Goal: Task Accomplishment & Management: Use online tool/utility

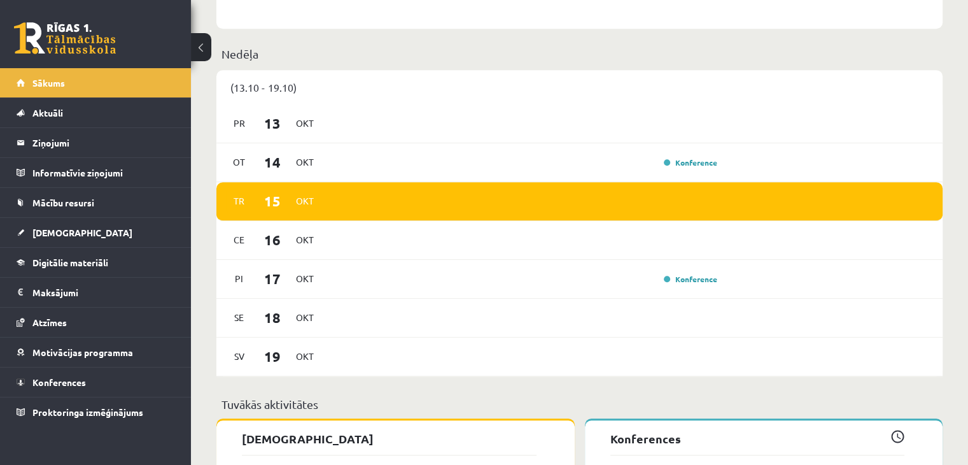
scroll to position [755, 0]
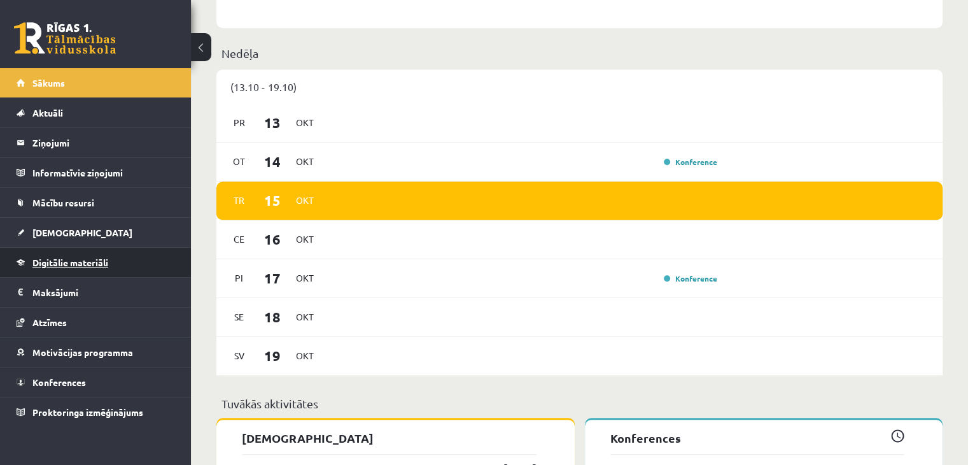
click at [76, 267] on link "Digitālie materiāli" at bounding box center [96, 262] width 158 height 29
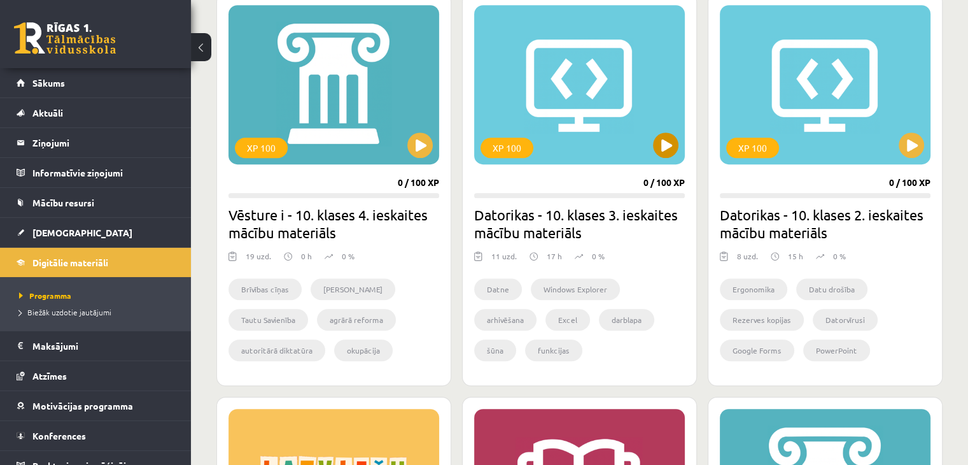
scroll to position [775, 0]
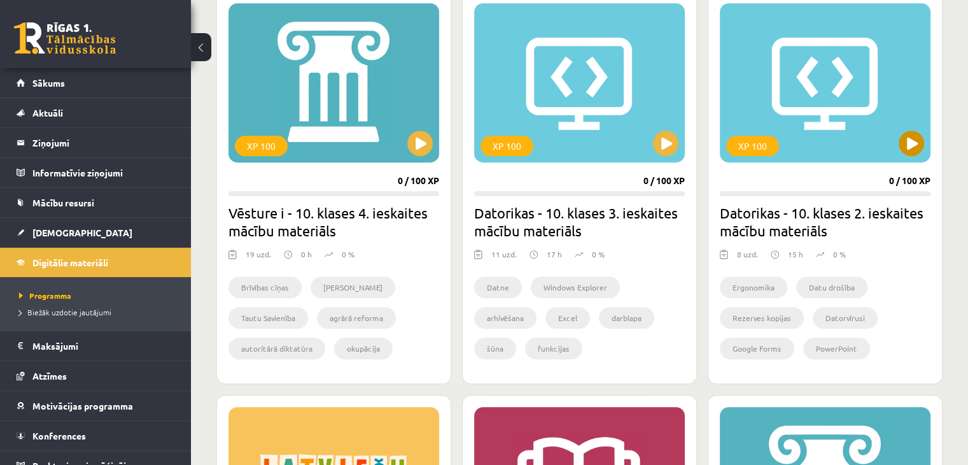
click at [904, 130] on div "XP 100" at bounding box center [825, 82] width 211 height 159
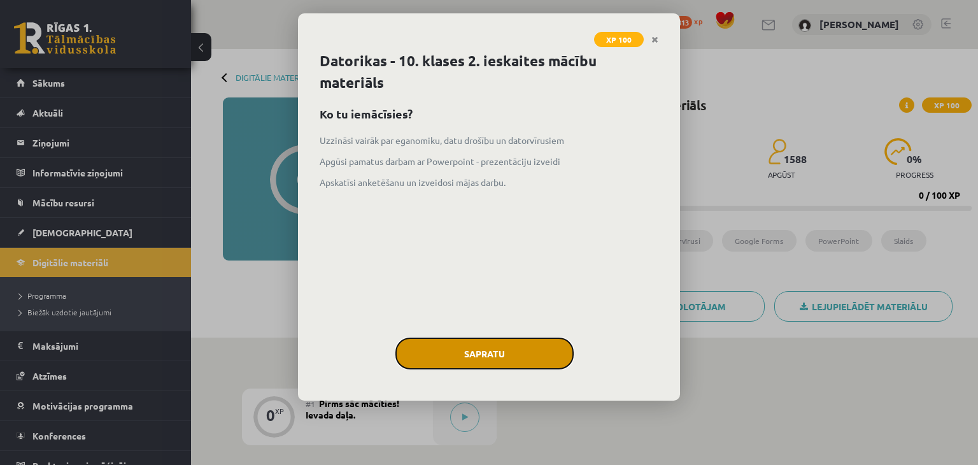
click at [517, 357] on button "Sapratu" at bounding box center [484, 353] width 178 height 32
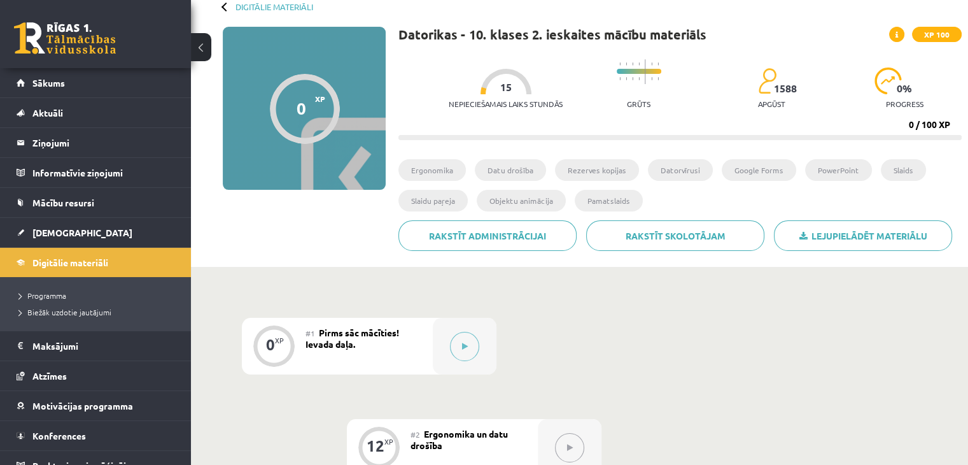
scroll to position [71, 0]
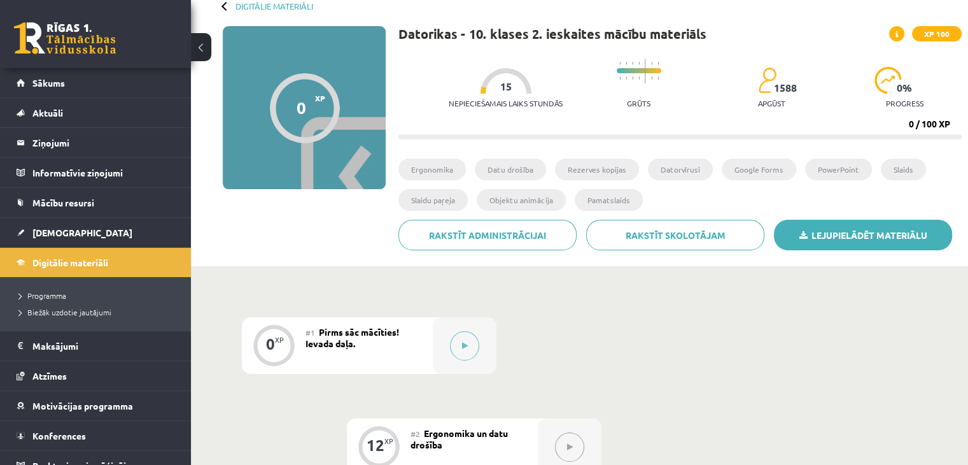
click at [899, 238] on link "Lejupielādēt materiālu" at bounding box center [863, 235] width 178 height 31
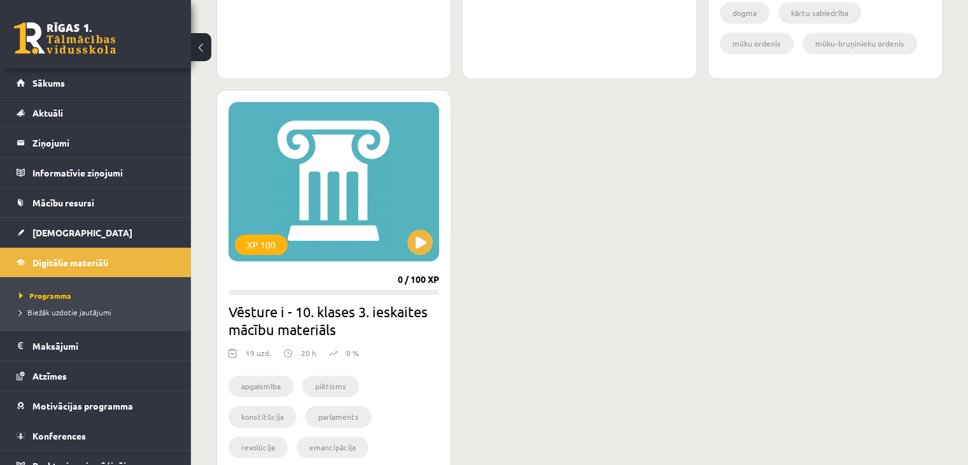
scroll to position [1668, 0]
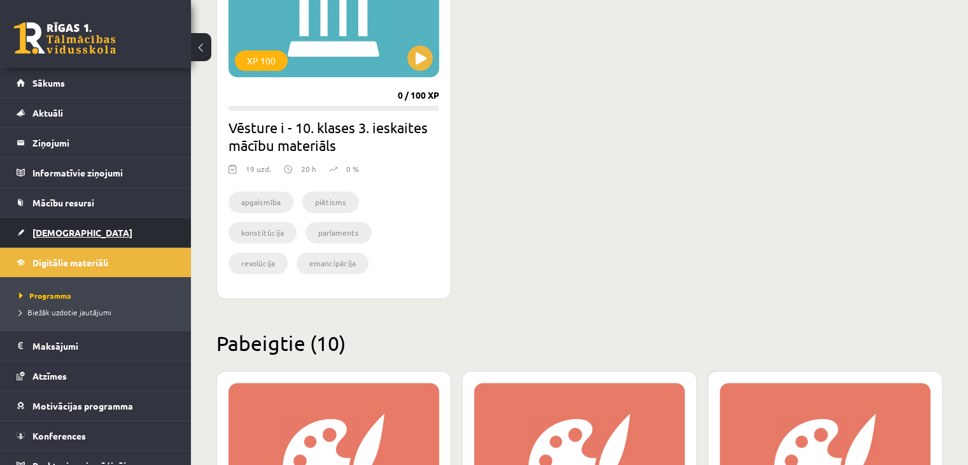
click at [79, 237] on link "[DEMOGRAPHIC_DATA]" at bounding box center [96, 232] width 158 height 29
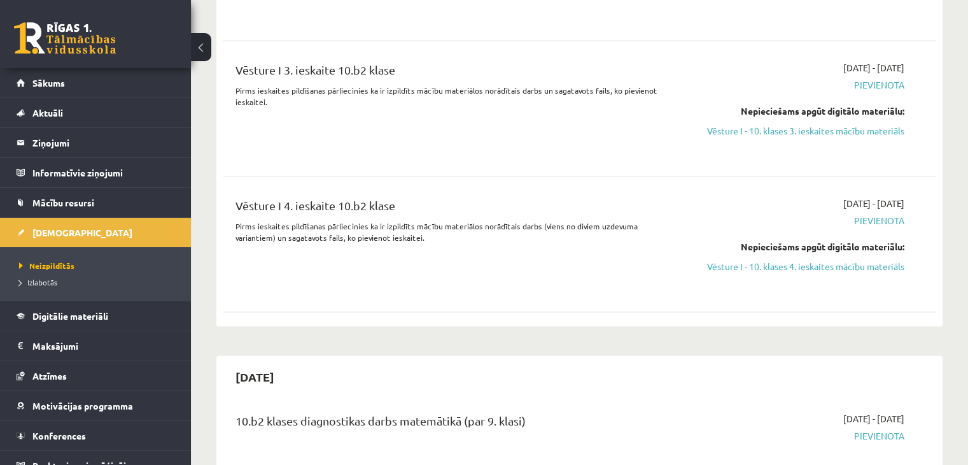
scroll to position [2019, 0]
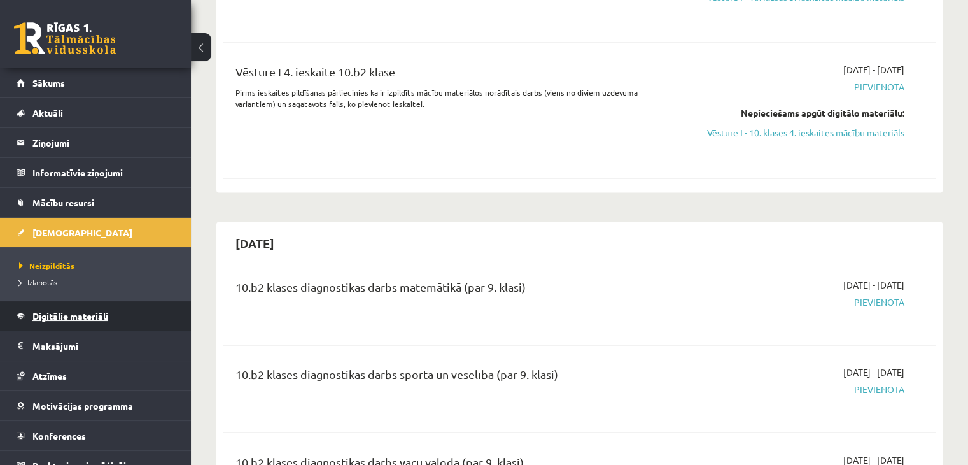
click at [79, 311] on span "Digitālie materiāli" at bounding box center [70, 315] width 76 height 11
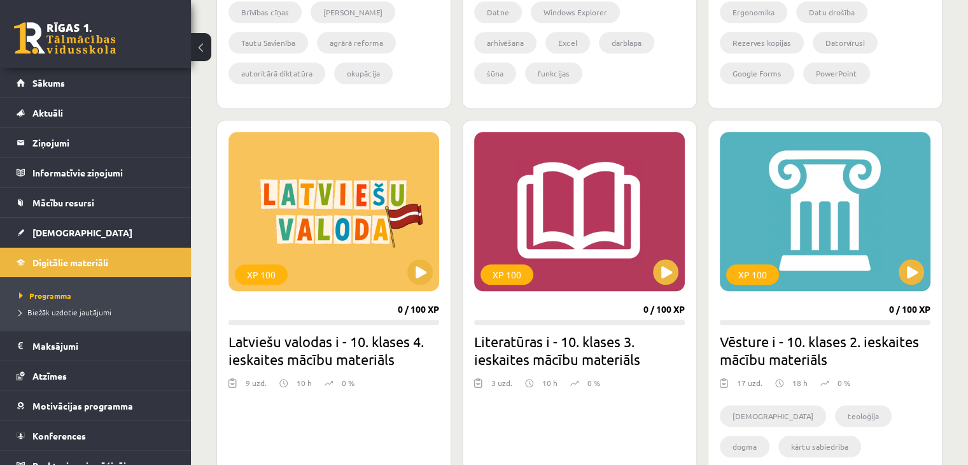
scroll to position [1051, 0]
click at [899, 281] on div "XP 100" at bounding box center [825, 210] width 211 height 159
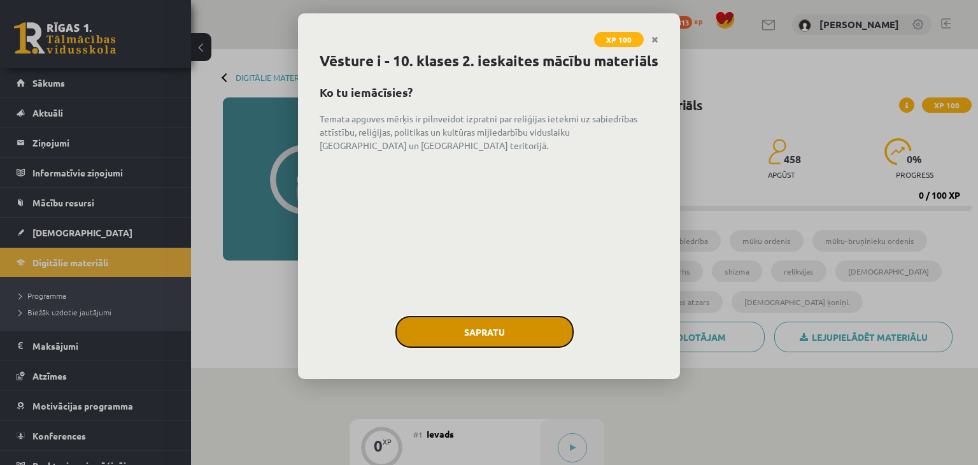
click at [464, 348] on button "Sapratu" at bounding box center [484, 332] width 178 height 32
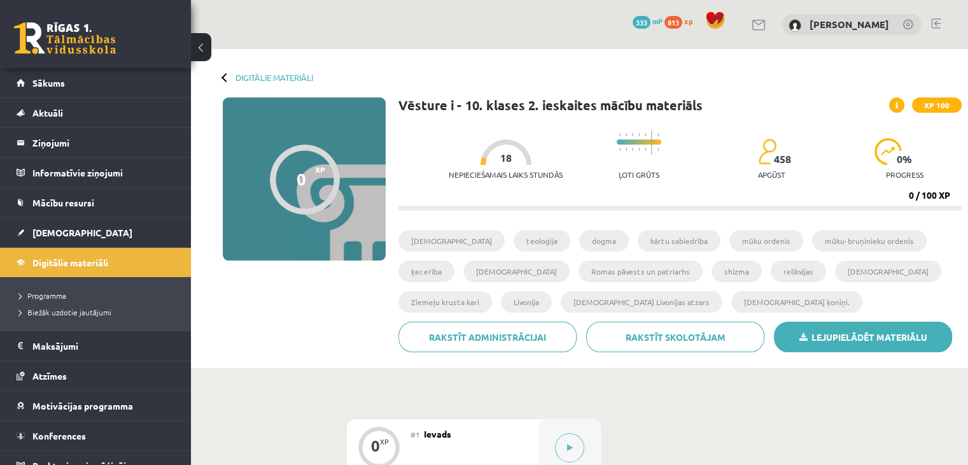
click at [845, 332] on link "Lejupielādēt materiālu" at bounding box center [863, 336] width 178 height 31
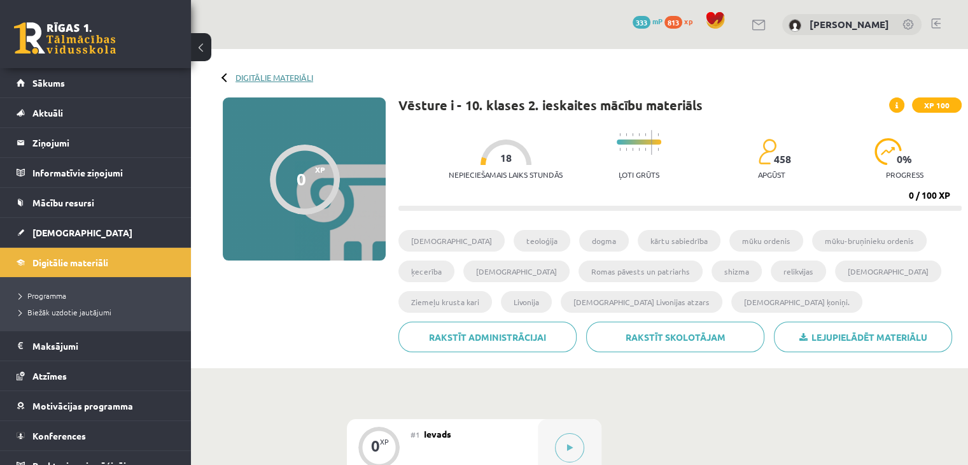
click at [255, 80] on link "Digitālie materiāli" at bounding box center [274, 78] width 78 height 10
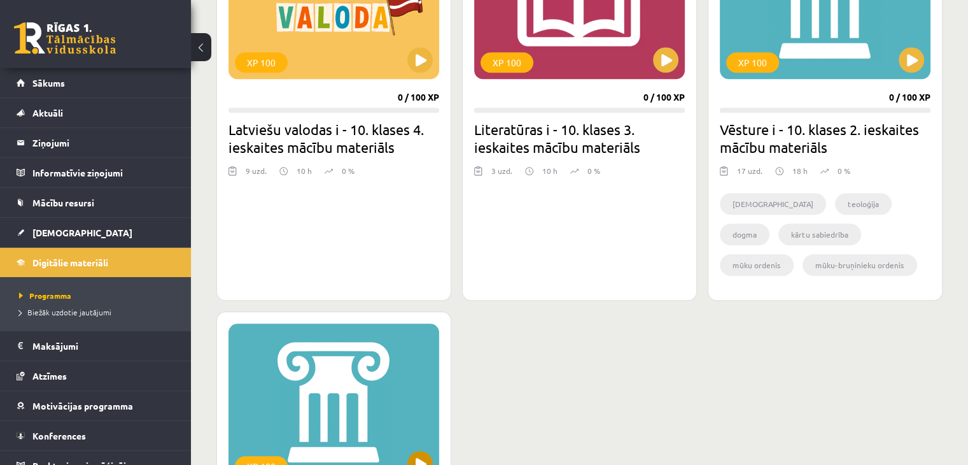
scroll to position [1148, 0]
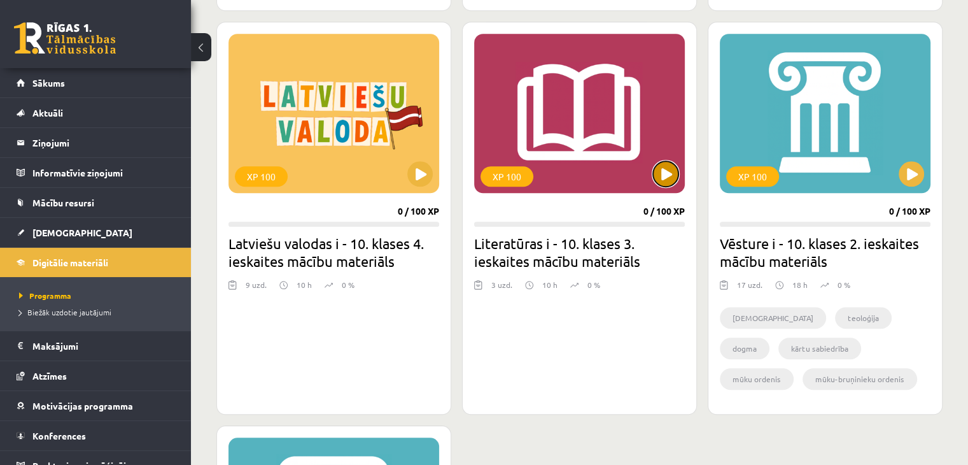
click at [664, 174] on button at bounding box center [665, 173] width 25 height 25
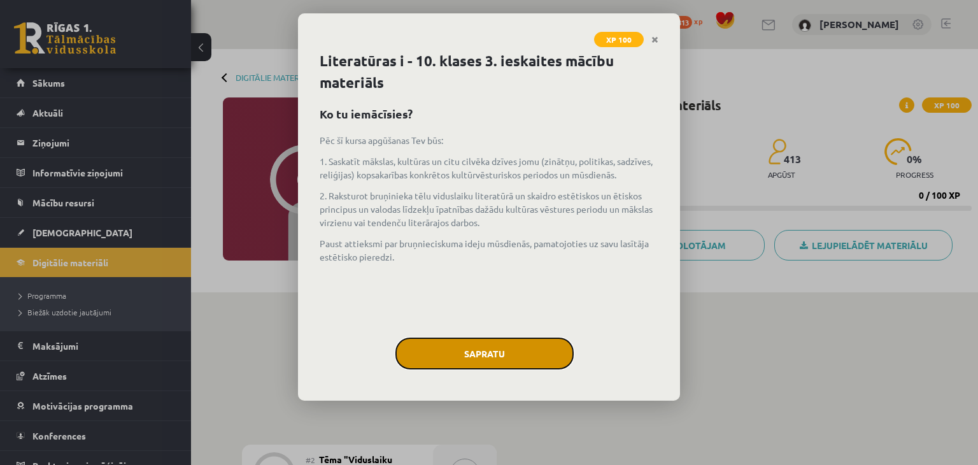
click at [491, 351] on button "Sapratu" at bounding box center [484, 353] width 178 height 32
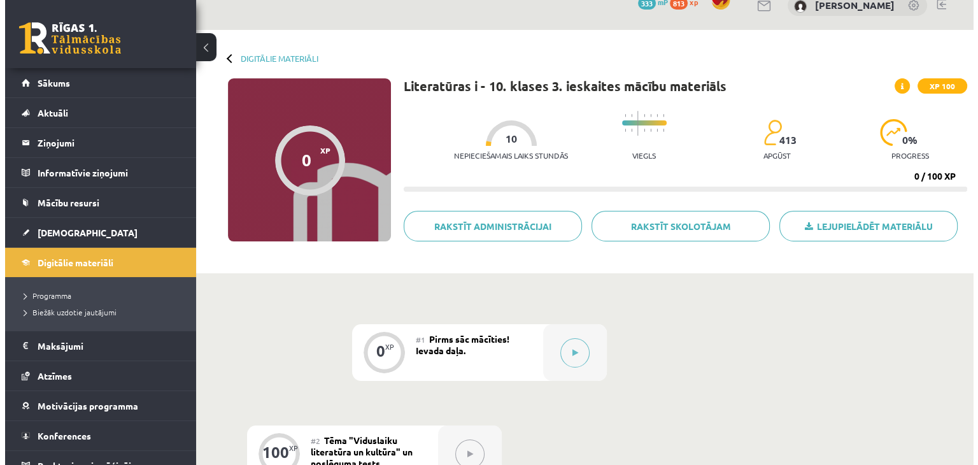
scroll to position [13, 0]
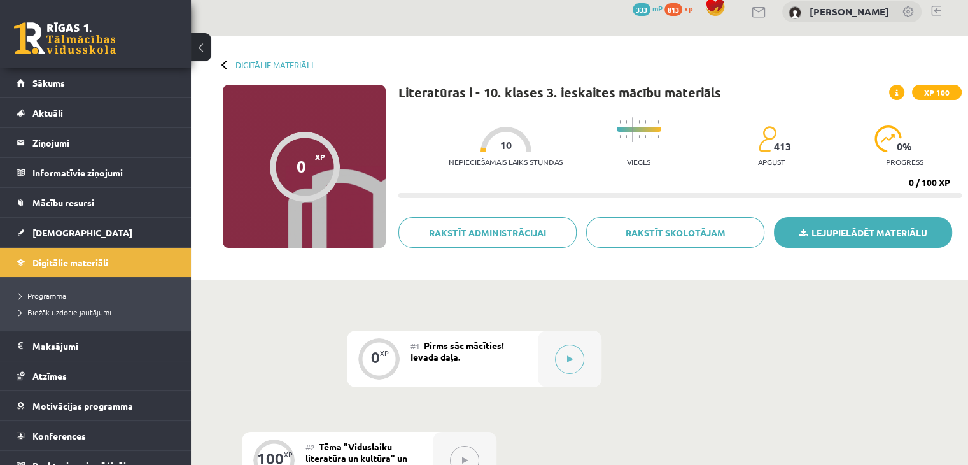
click at [875, 234] on link "Lejupielādēt materiālu" at bounding box center [863, 232] width 178 height 31
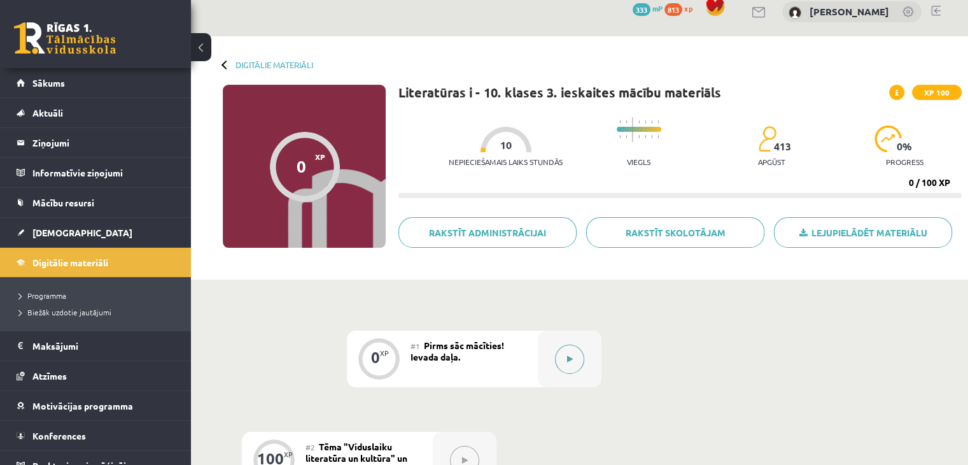
click at [571, 359] on icon at bounding box center [570, 359] width 6 height 8
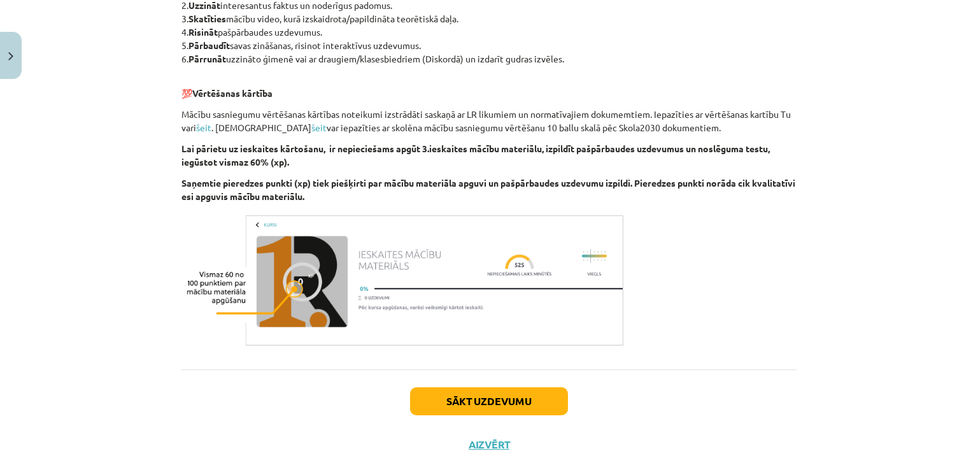
scroll to position [924, 0]
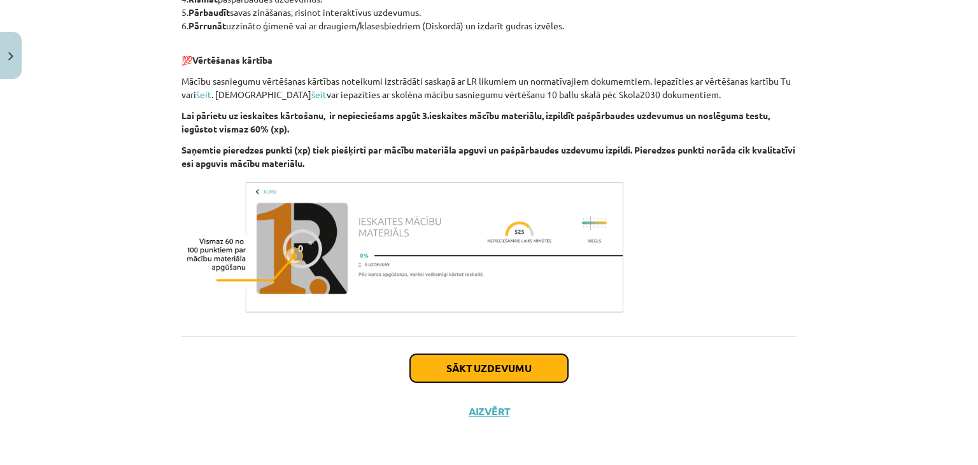
click at [517, 367] on button "Sākt uzdevumu" at bounding box center [489, 368] width 158 height 28
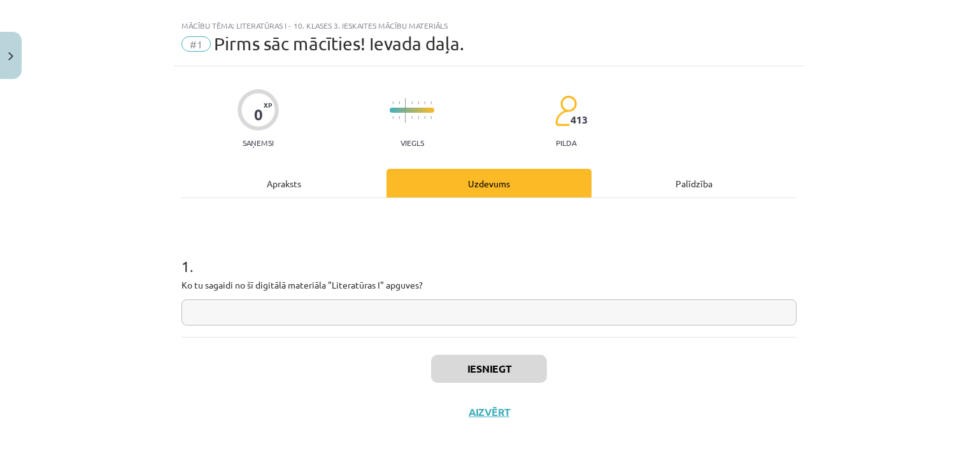
click at [285, 164] on div "0 XP Saņemsi Viegls 413 pilda Apraksts Uzdevums Palīdzība 1 . Ko tu sagaidi no …" at bounding box center [489, 249] width 630 height 367
click at [285, 172] on div "Apraksts" at bounding box center [283, 183] width 205 height 29
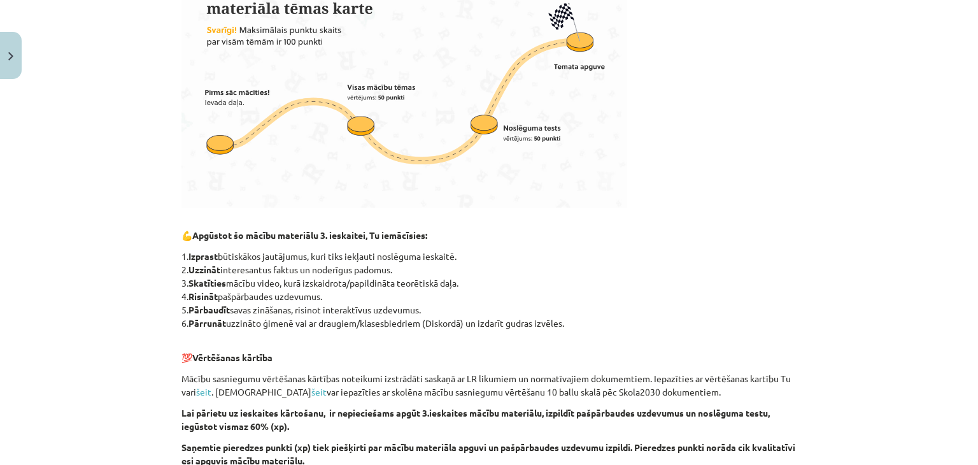
scroll to position [924, 0]
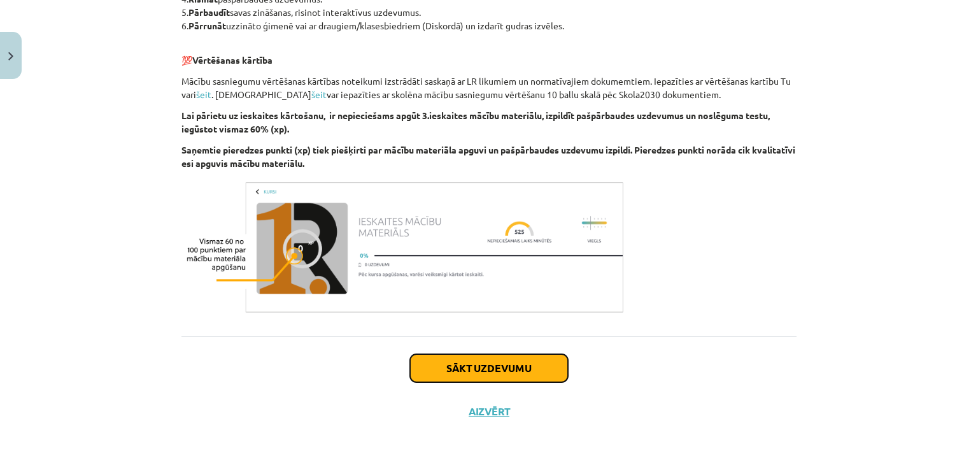
click at [476, 363] on button "Sākt uzdevumu" at bounding box center [489, 368] width 158 height 28
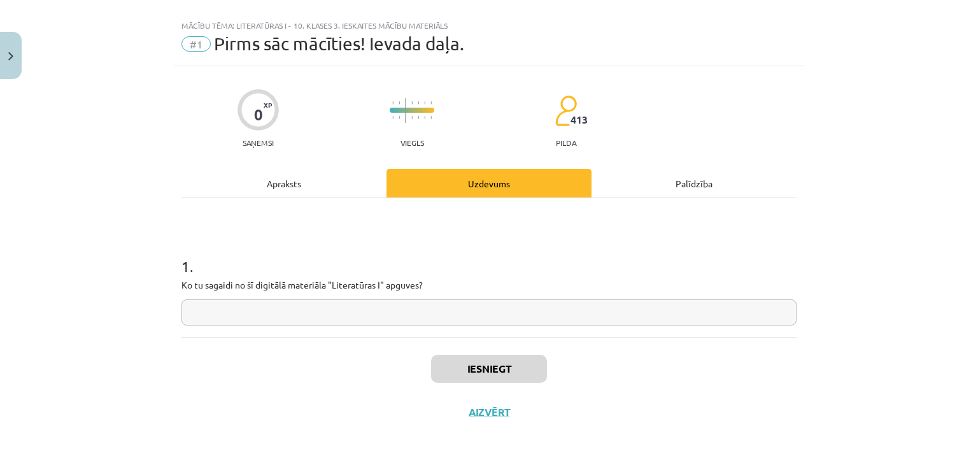
click at [415, 309] on input "text" at bounding box center [488, 312] width 615 height 26
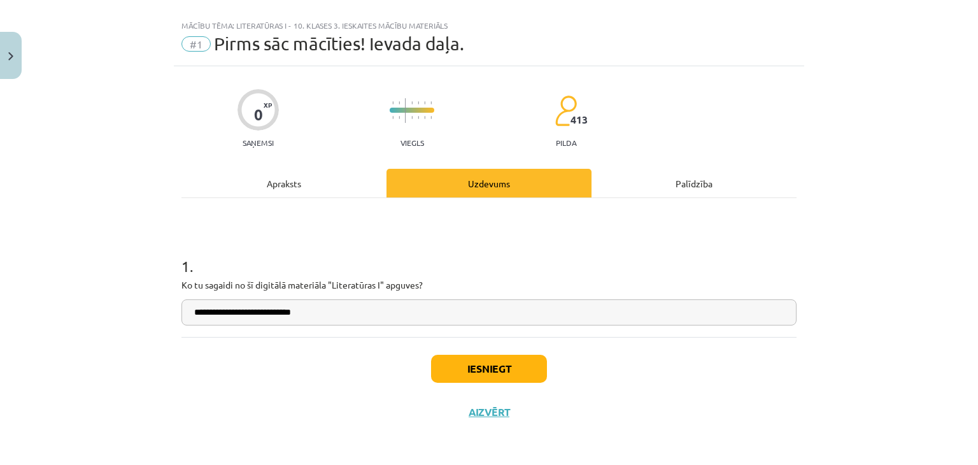
type input "**********"
click at [468, 373] on button "Iesniegt" at bounding box center [489, 369] width 116 height 28
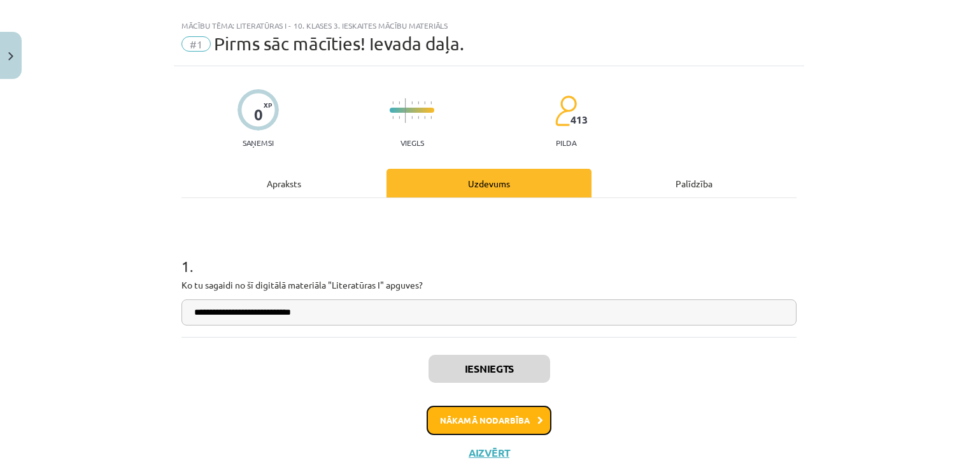
click at [461, 414] on button "Nākamā nodarbība" at bounding box center [488, 419] width 125 height 29
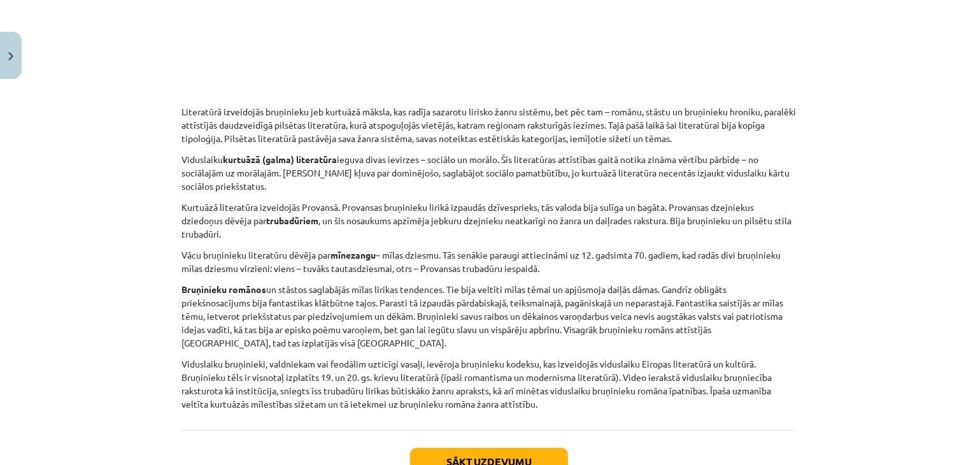
scroll to position [2188, 0]
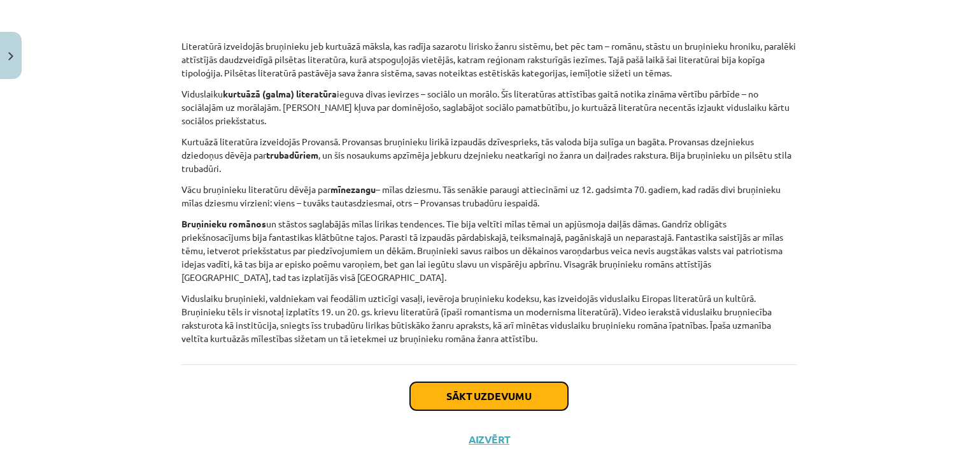
click at [458, 382] on button "Sākt uzdevumu" at bounding box center [489, 396] width 158 height 28
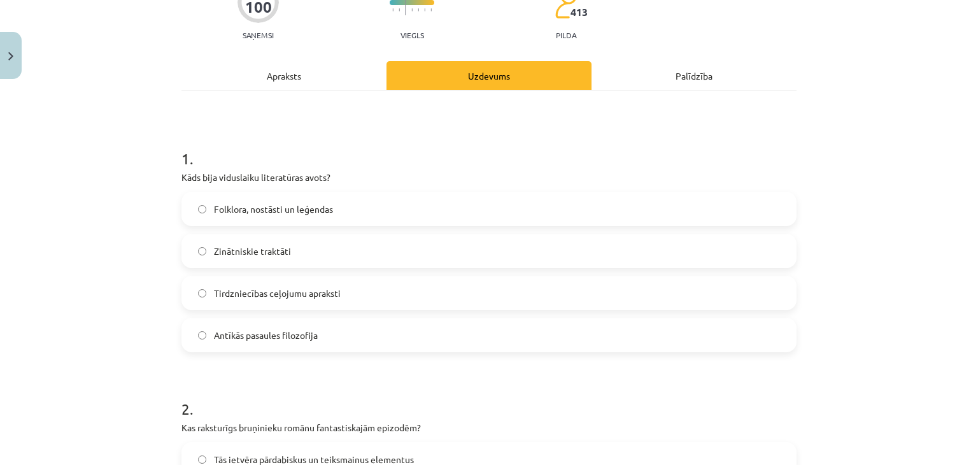
scroll to position [127, 0]
click at [270, 88] on div "Apraksts" at bounding box center [283, 74] width 205 height 29
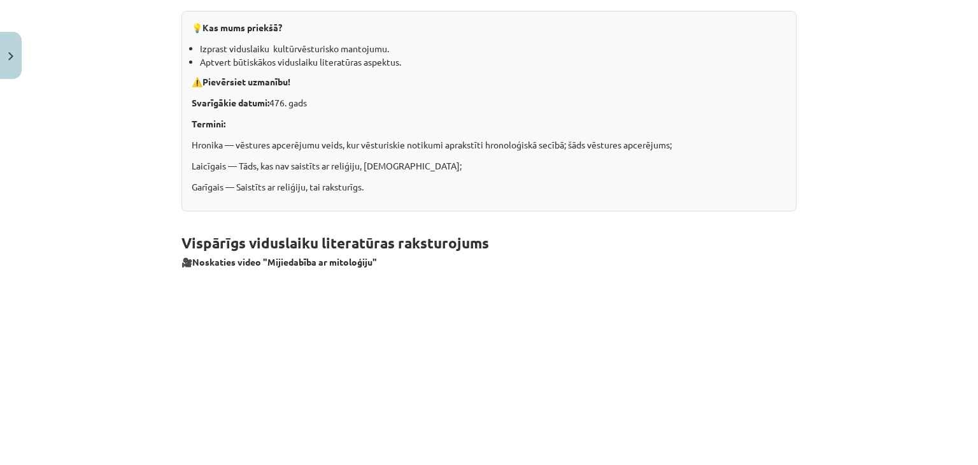
scroll to position [0, 0]
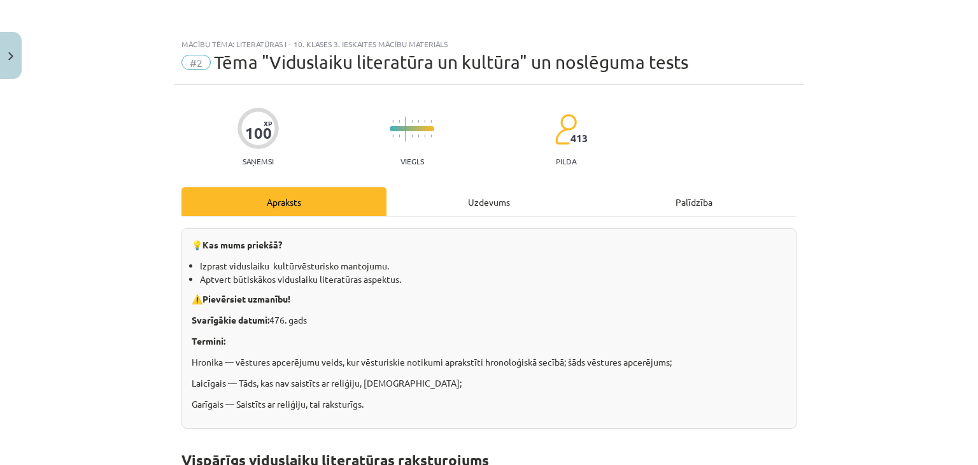
click at [490, 190] on div "Uzdevums" at bounding box center [488, 201] width 205 height 29
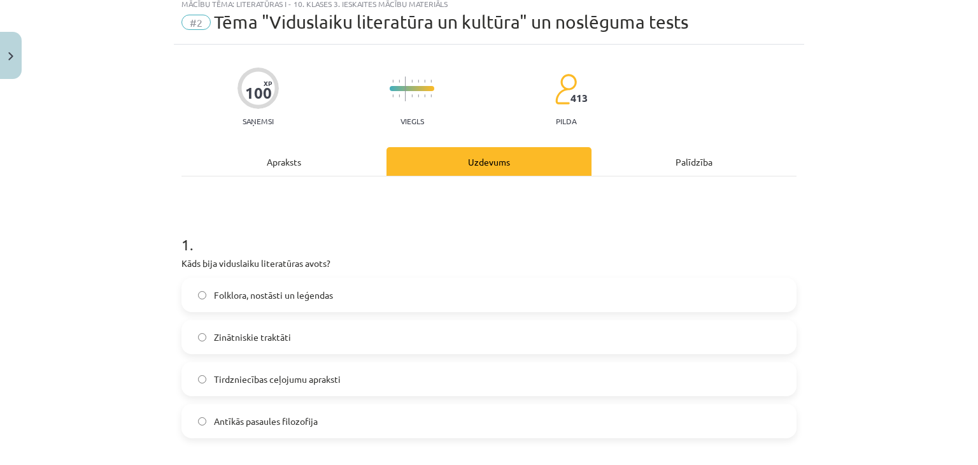
scroll to position [43, 0]
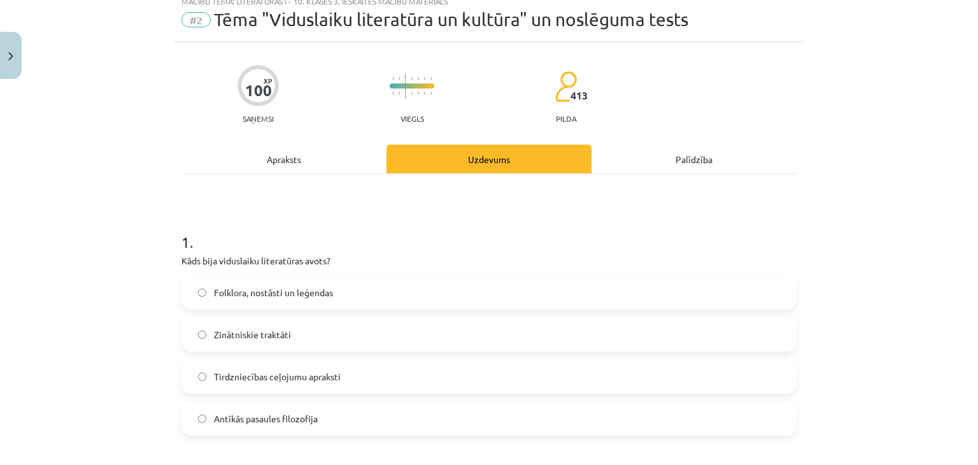
click at [311, 300] on label "Folklora, nostāsti un leģendas" at bounding box center [489, 292] width 612 height 32
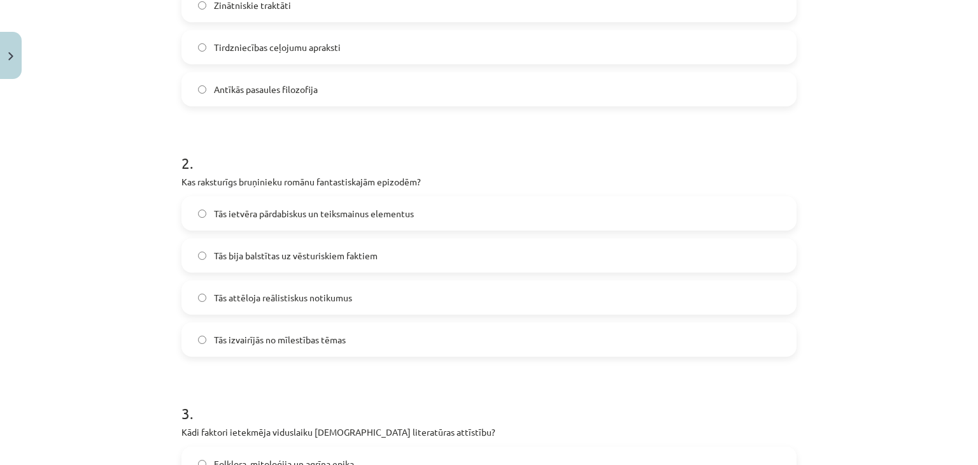
scroll to position [374, 0]
click at [300, 211] on span "Tās ietvēra pārdabiskus un teiksmainus elementus" at bounding box center [314, 211] width 200 height 13
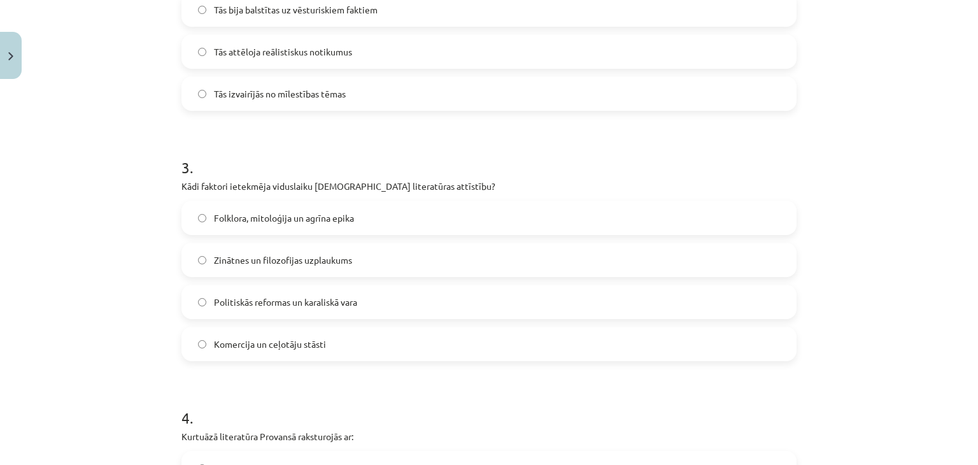
scroll to position [629, 0]
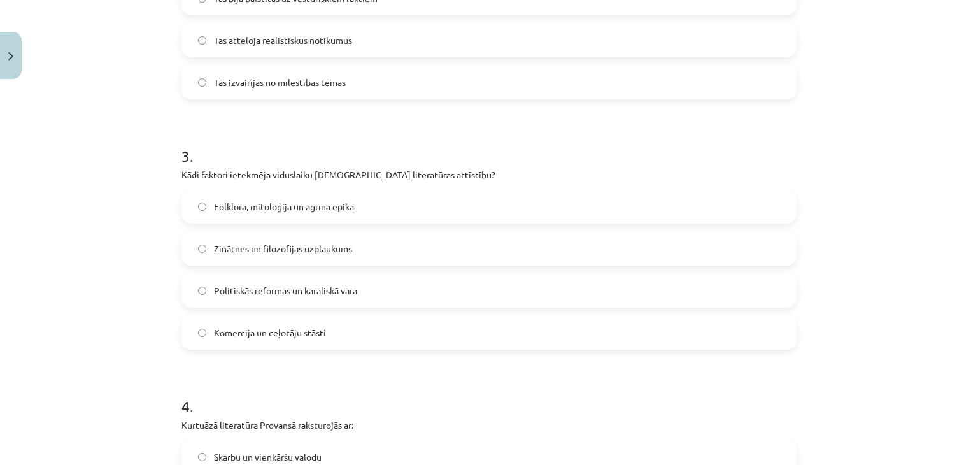
click at [281, 204] on span "Folklora, mitoloģija un agrīna epika" at bounding box center [284, 206] width 140 height 13
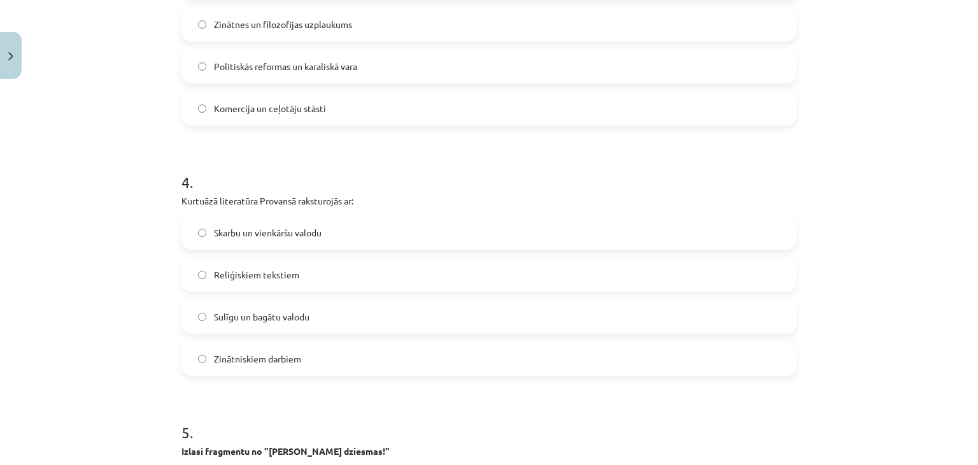
scroll to position [857, 0]
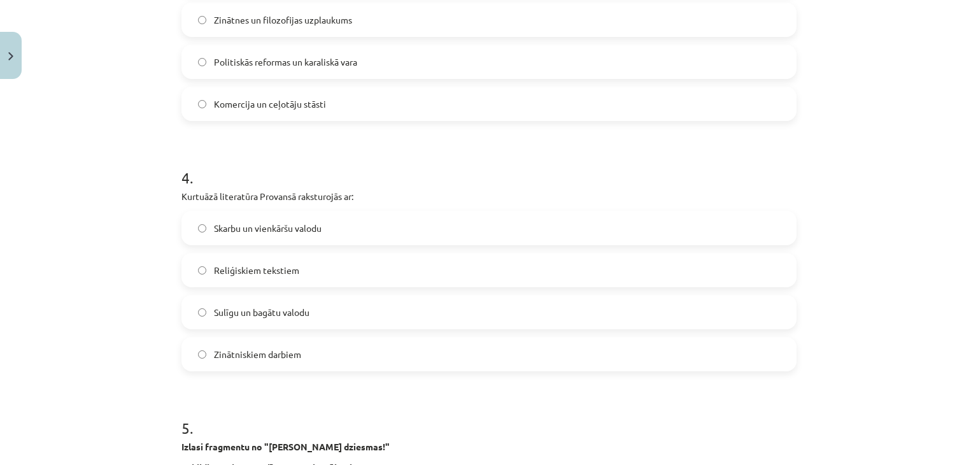
click at [313, 230] on span "Skarbu un vienkāršu valodu" at bounding box center [268, 227] width 108 height 13
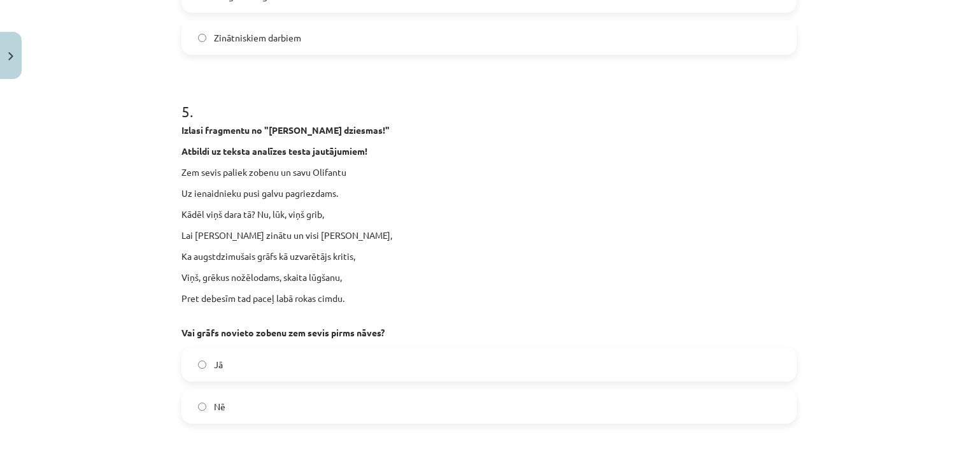
scroll to position [1174, 0]
click at [281, 405] on label "Nē" at bounding box center [489, 406] width 612 height 32
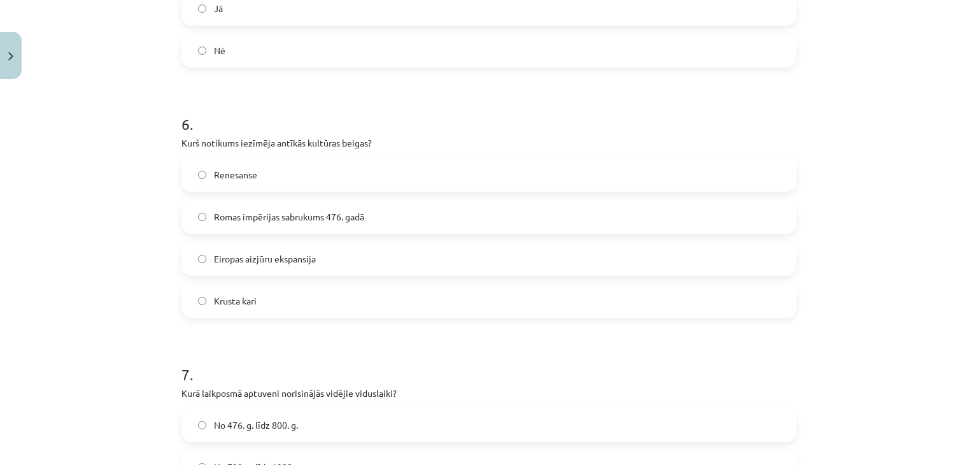
scroll to position [1528, 0]
click at [318, 224] on span "Romas impērijas sabrukums 476. gadā" at bounding box center [289, 218] width 150 height 13
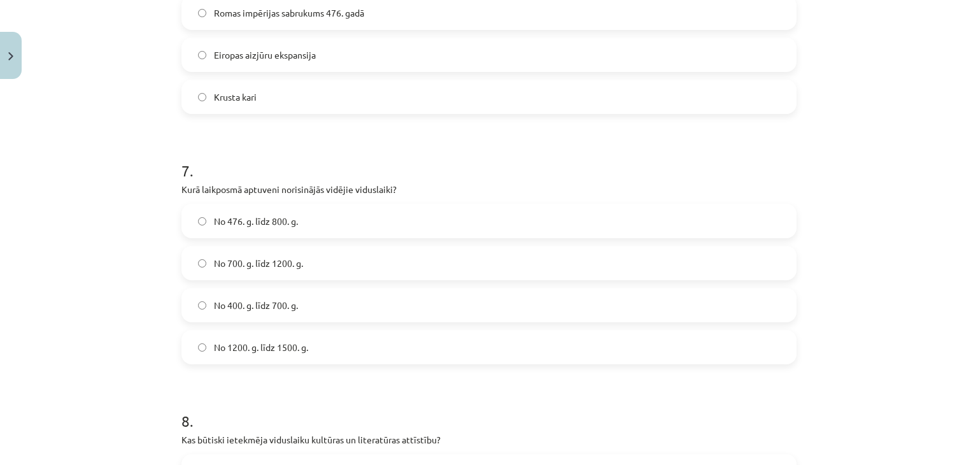
scroll to position [1781, 0]
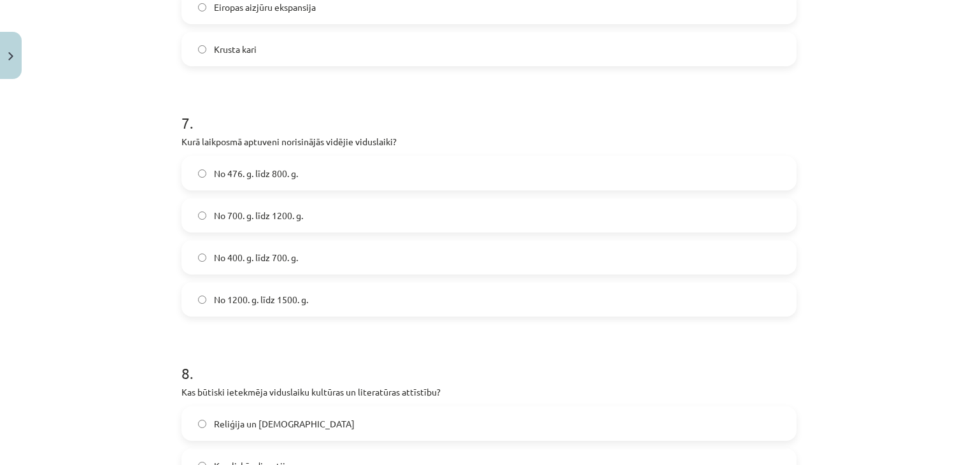
click at [280, 218] on span "No 700. g. līdz 1200. g." at bounding box center [258, 215] width 89 height 13
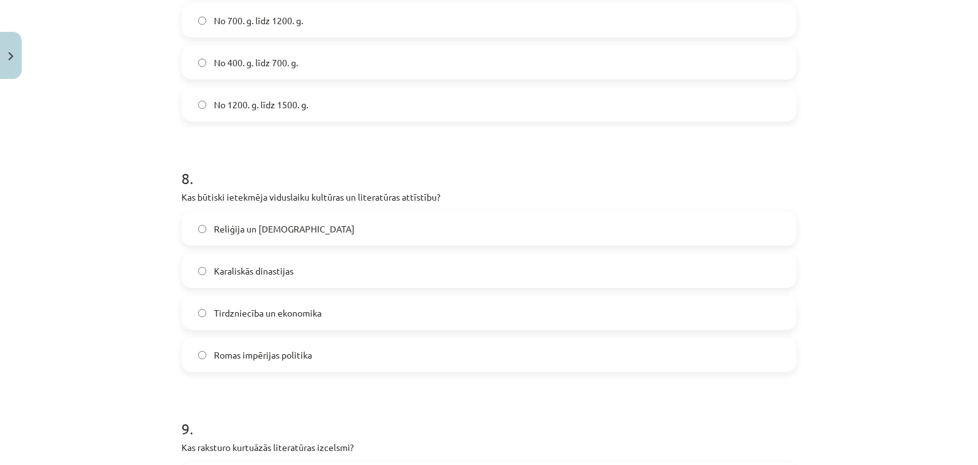
scroll to position [1973, 0]
click at [324, 232] on label "Reliģija un baznīca" at bounding box center [489, 231] width 612 height 32
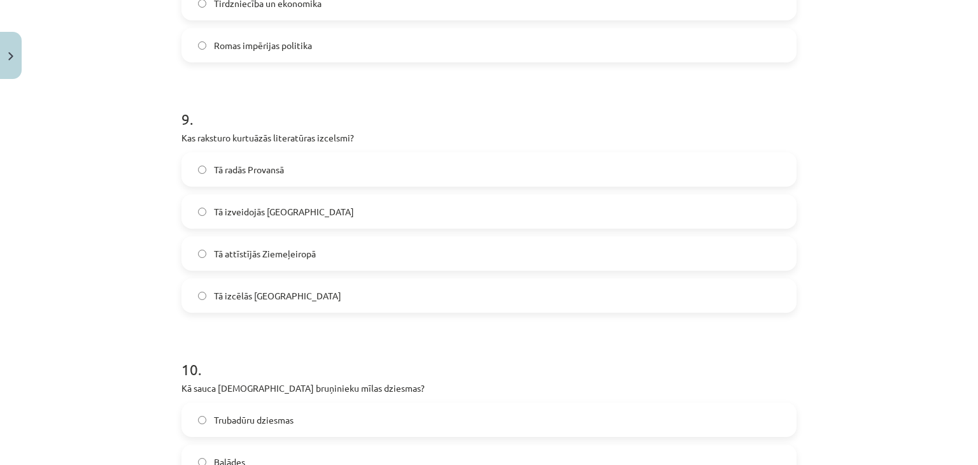
scroll to position [2284, 0]
click at [267, 169] on span "Tā radās Provansā" at bounding box center [249, 170] width 70 height 13
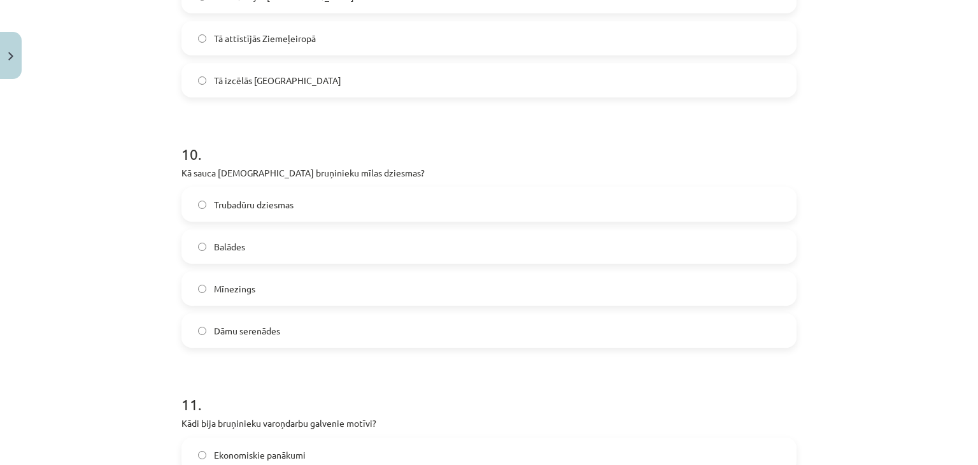
scroll to position [2501, 0]
click at [259, 279] on label "Mīnezings" at bounding box center [489, 287] width 612 height 32
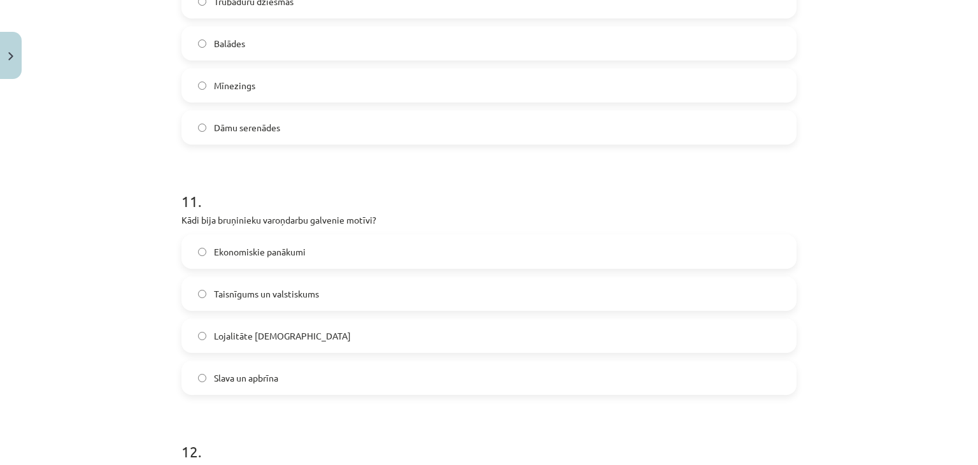
scroll to position [2742, 0]
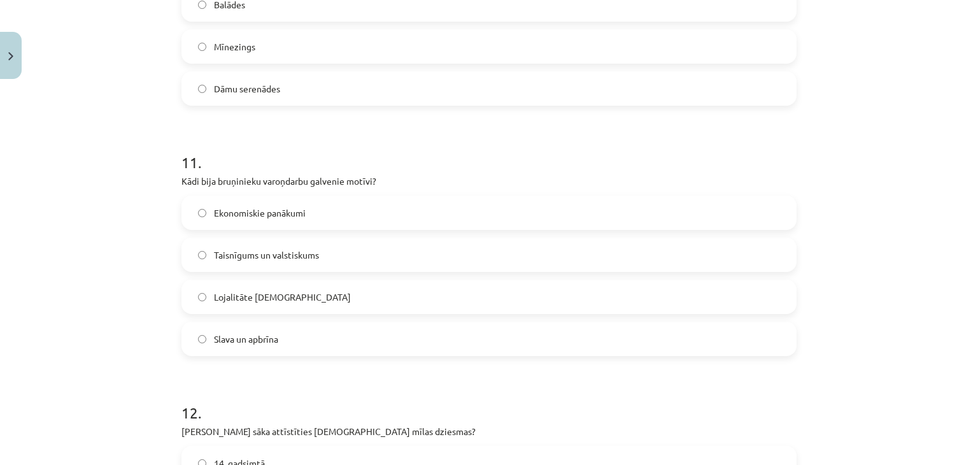
click at [271, 217] on span "Ekonomiskie panākumi" at bounding box center [260, 212] width 92 height 13
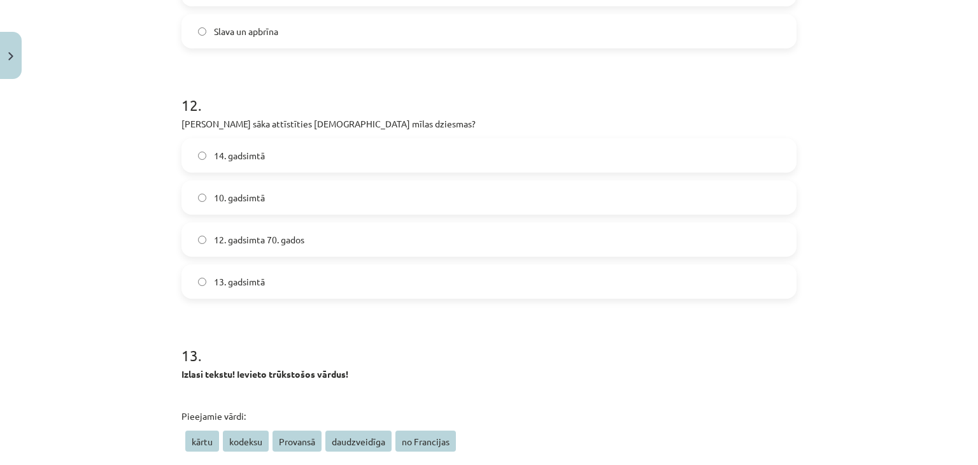
scroll to position [3037, 0]
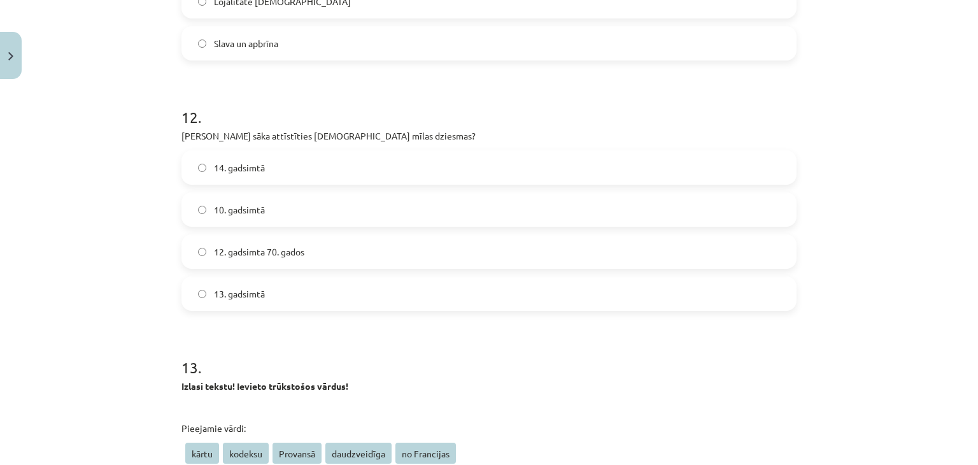
click at [270, 251] on span "12. gadsimta 70. gados" at bounding box center [259, 251] width 90 height 13
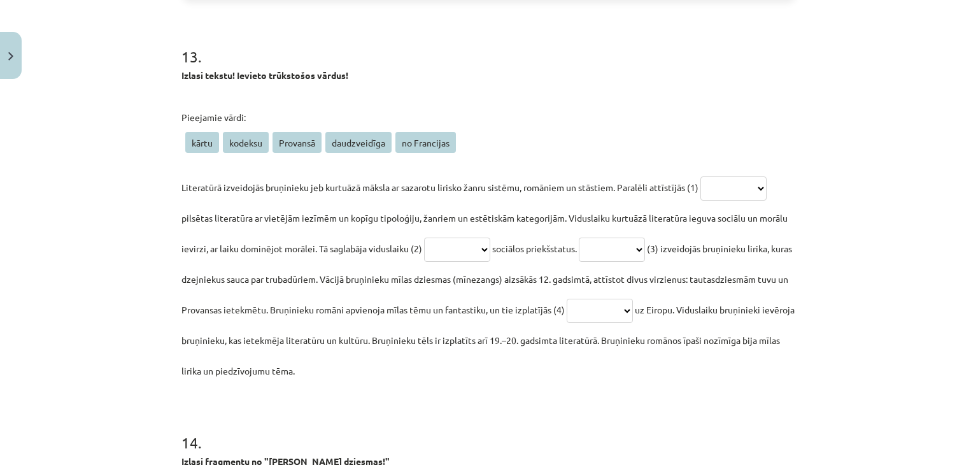
scroll to position [3350, 0]
click at [740, 181] on select "**********" at bounding box center [733, 186] width 66 height 24
select select "**********"
click at [700, 174] on select "**********" at bounding box center [733, 186] width 66 height 24
click at [477, 248] on select "**********" at bounding box center [457, 247] width 66 height 24
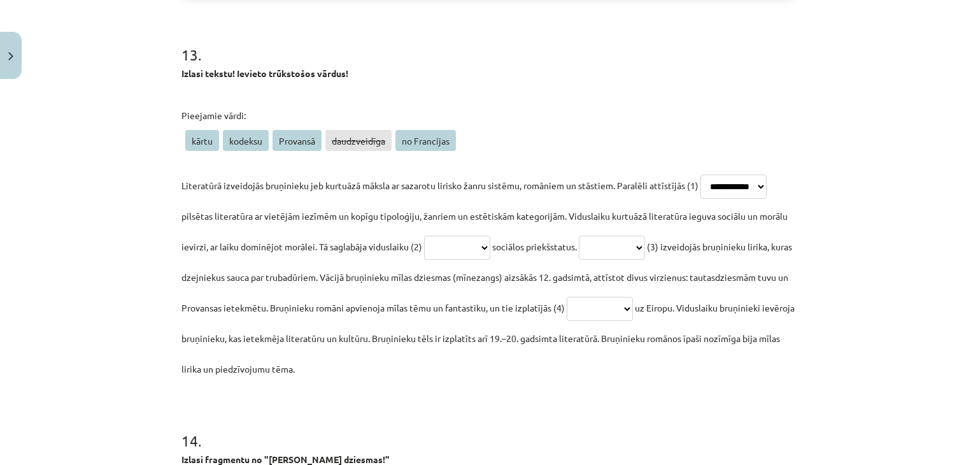
select select "*******"
click at [424, 235] on select "**********" at bounding box center [457, 247] width 66 height 24
click at [637, 248] on select "**********" at bounding box center [612, 247] width 66 height 24
click at [633, 306] on select "**********" at bounding box center [599, 309] width 66 height 24
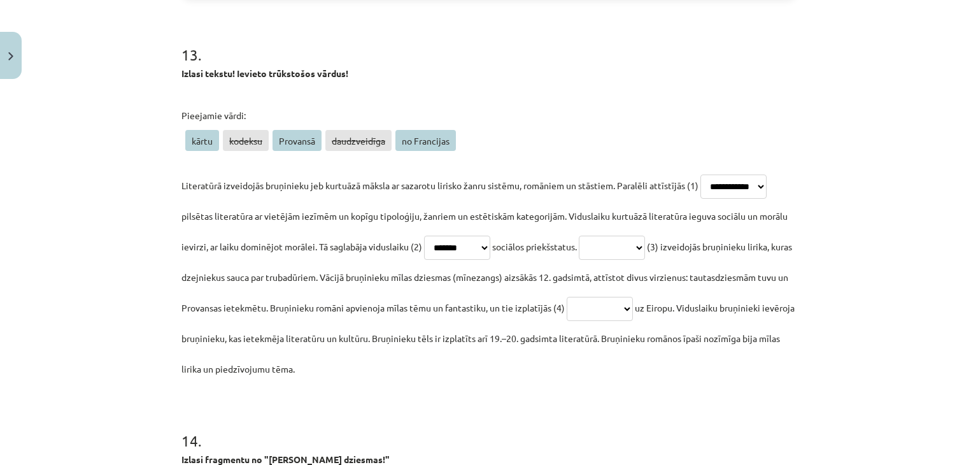
click at [607, 370] on p "**********" at bounding box center [488, 277] width 615 height 214
click at [645, 248] on select "**********" at bounding box center [612, 247] width 66 height 24
select select "********"
click at [596, 235] on select "**********" at bounding box center [612, 247] width 66 height 24
click at [633, 313] on select "**********" at bounding box center [599, 309] width 66 height 24
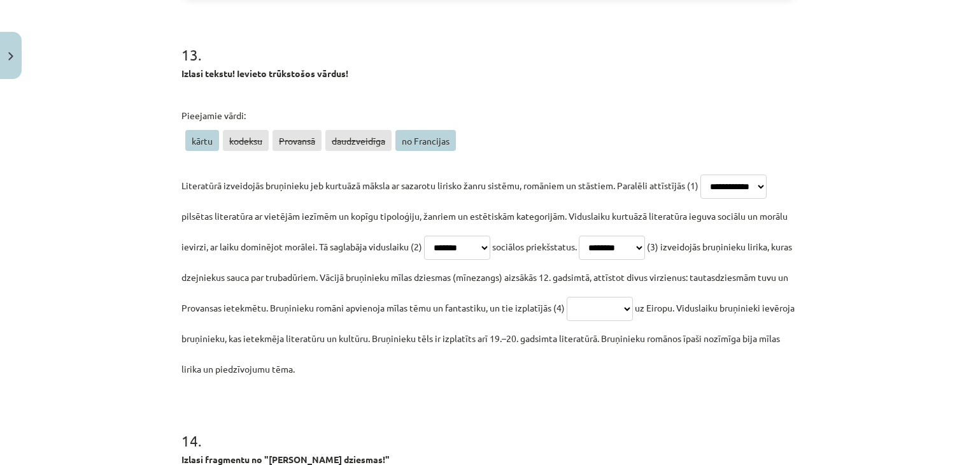
select select "**********"
click at [633, 297] on select "**********" at bounding box center [599, 309] width 66 height 24
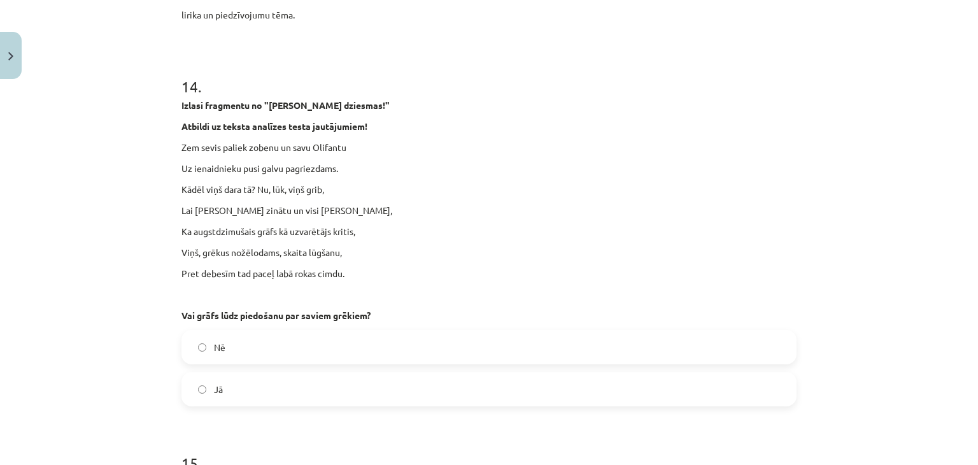
scroll to position [3703, 0]
click at [505, 389] on label "Jā" at bounding box center [489, 390] width 612 height 32
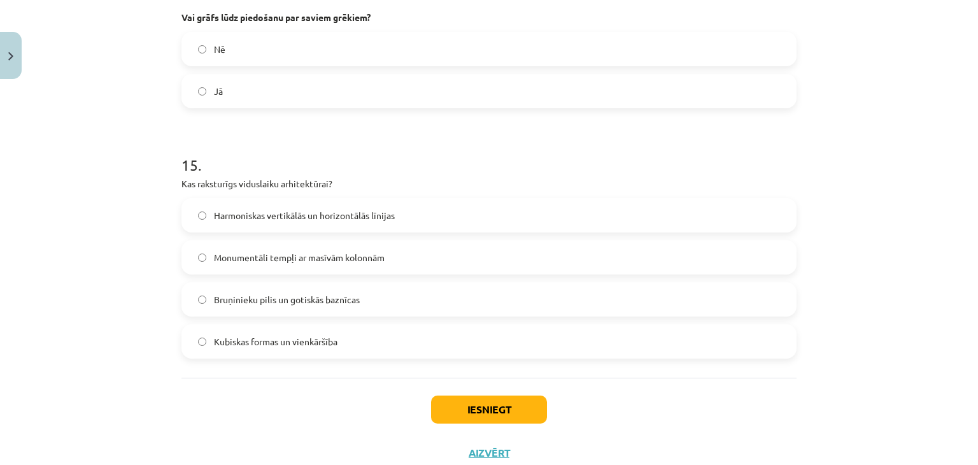
scroll to position [4001, 0]
click at [262, 293] on span "Bruņinieku pilis un gotiskās baznīcas" at bounding box center [287, 299] width 146 height 13
click at [454, 411] on button "Iesniegt" at bounding box center [489, 410] width 116 height 28
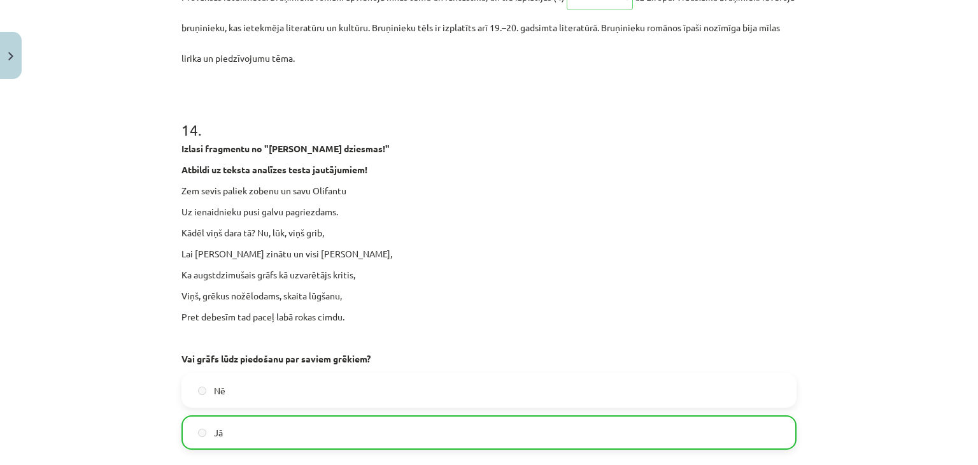
scroll to position [4083, 0]
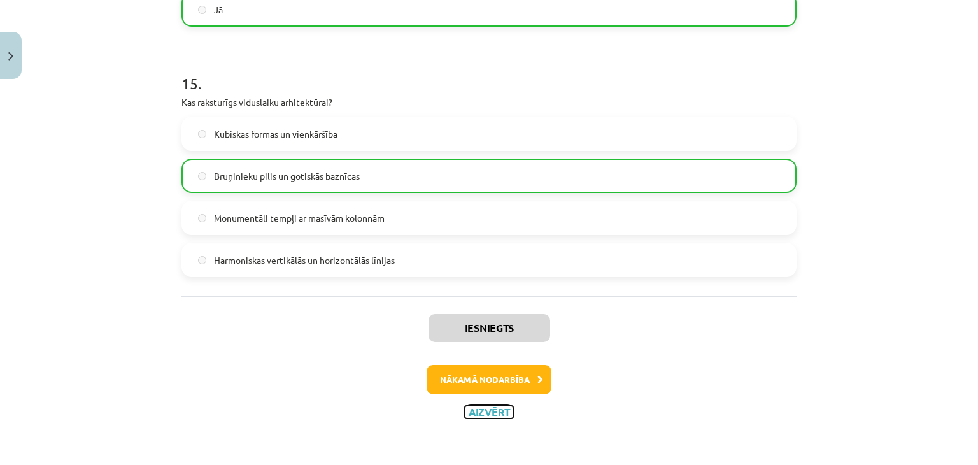
click at [495, 412] on button "Aizvērt" at bounding box center [489, 411] width 48 height 13
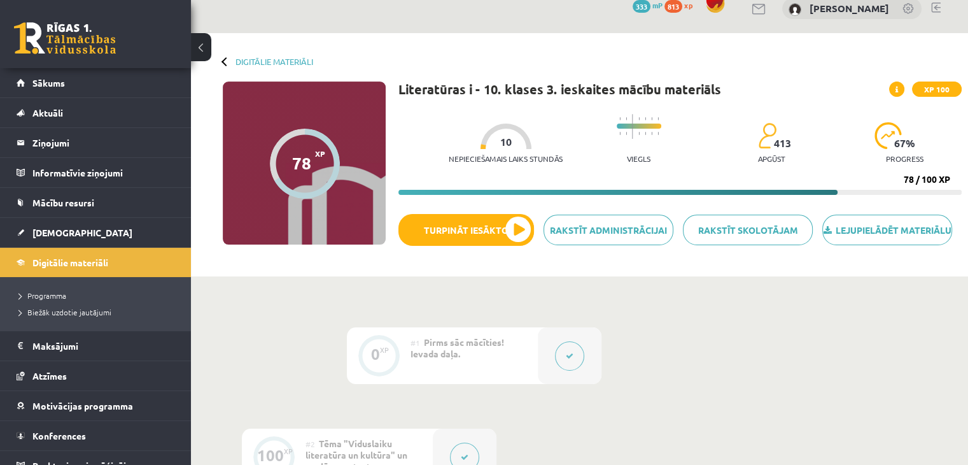
scroll to position [17, 0]
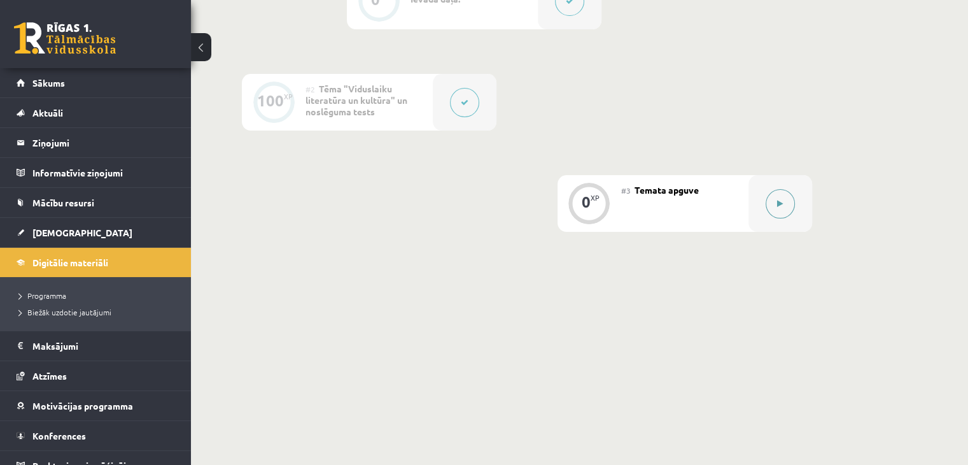
click at [788, 214] on button at bounding box center [780, 203] width 29 height 29
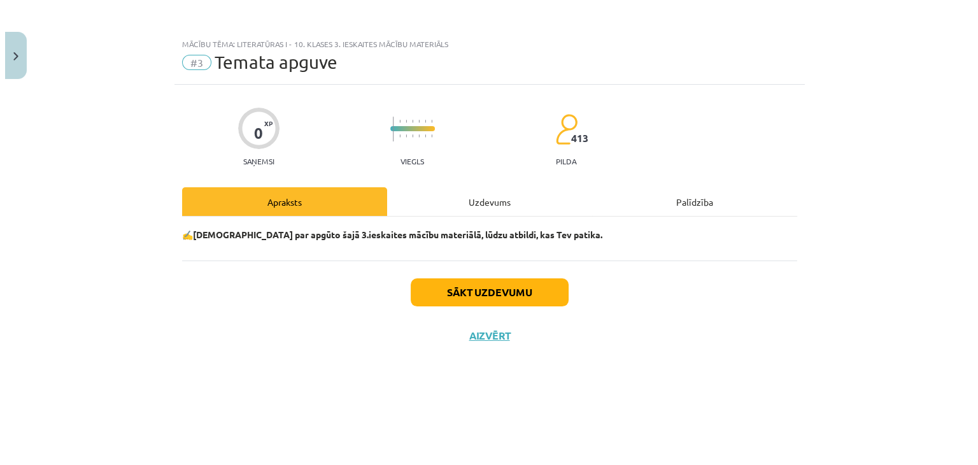
scroll to position [360, 0]
click at [463, 200] on div "Uzdevums" at bounding box center [488, 201] width 205 height 29
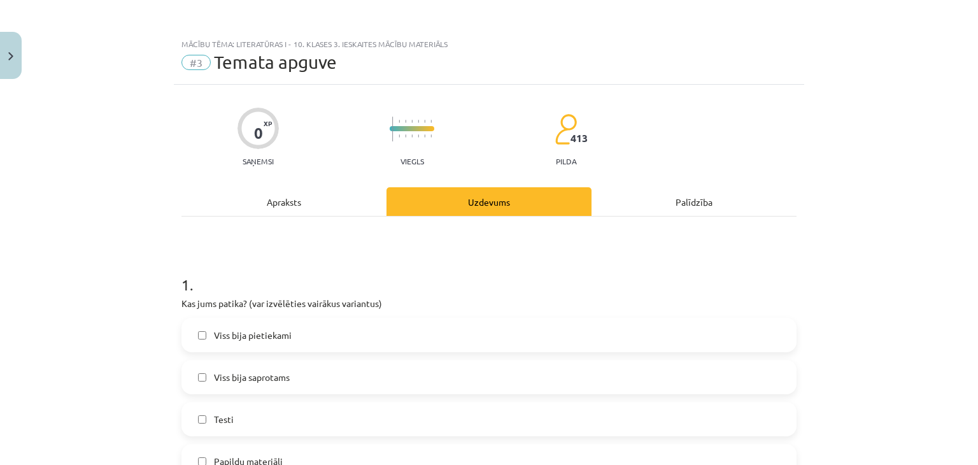
click at [300, 204] on div "Apraksts" at bounding box center [283, 201] width 205 height 29
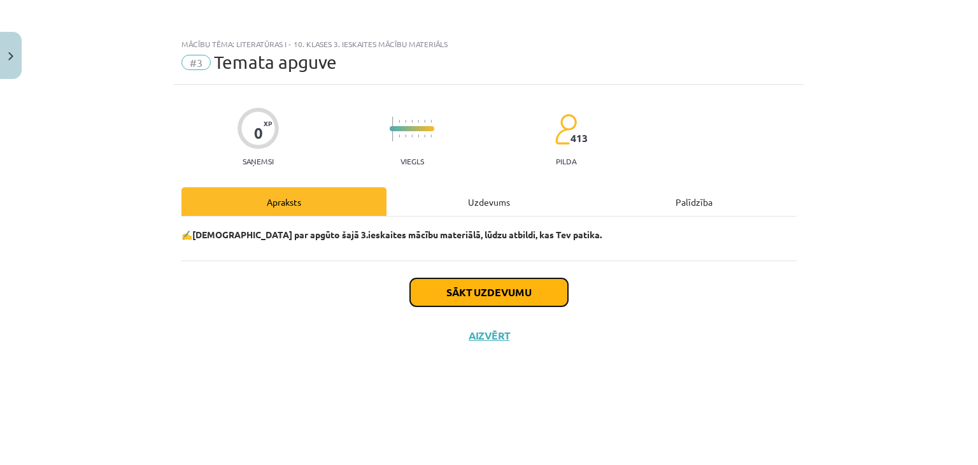
click at [470, 295] on button "Sākt uzdevumu" at bounding box center [489, 292] width 158 height 28
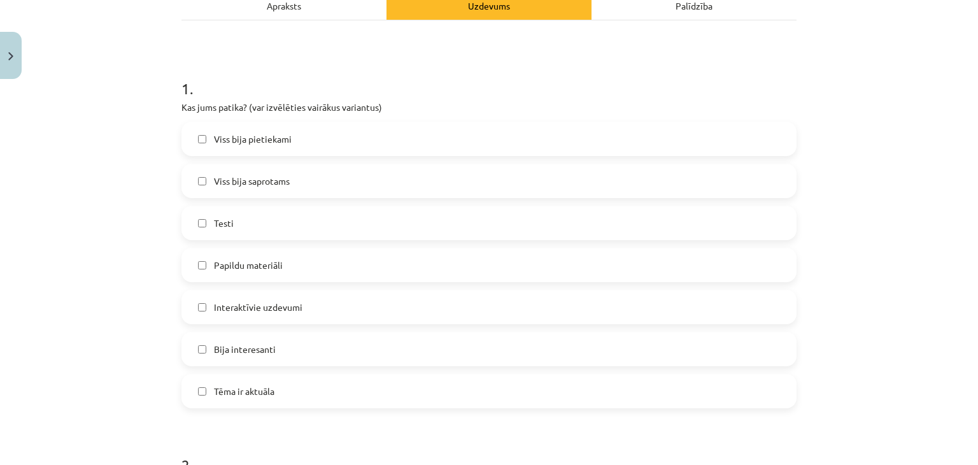
scroll to position [199, 0]
click at [267, 346] on span "Bija interesanti" at bounding box center [245, 346] width 62 height 13
click at [281, 258] on label "Papildu materiāli" at bounding box center [489, 262] width 612 height 32
click at [303, 181] on label "Viss bija saprotams" at bounding box center [489, 178] width 612 height 32
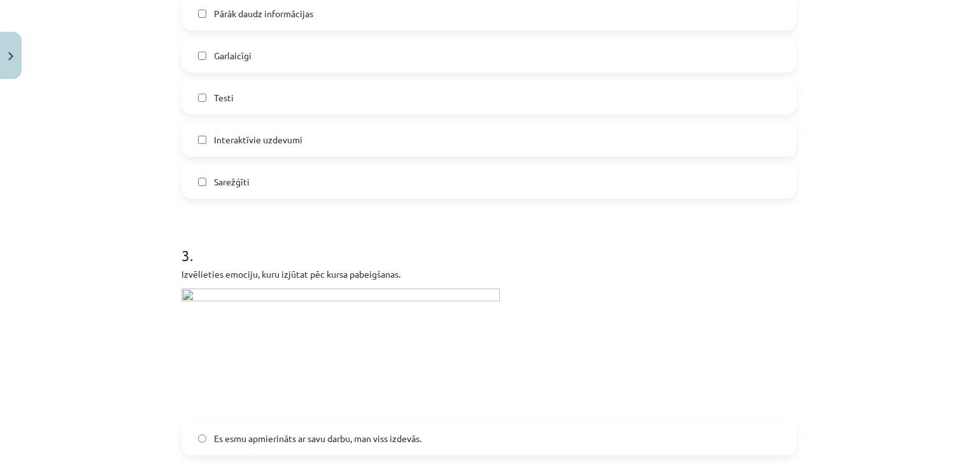
scroll to position [783, 0]
click at [266, 298] on img at bounding box center [340, 349] width 318 height 125
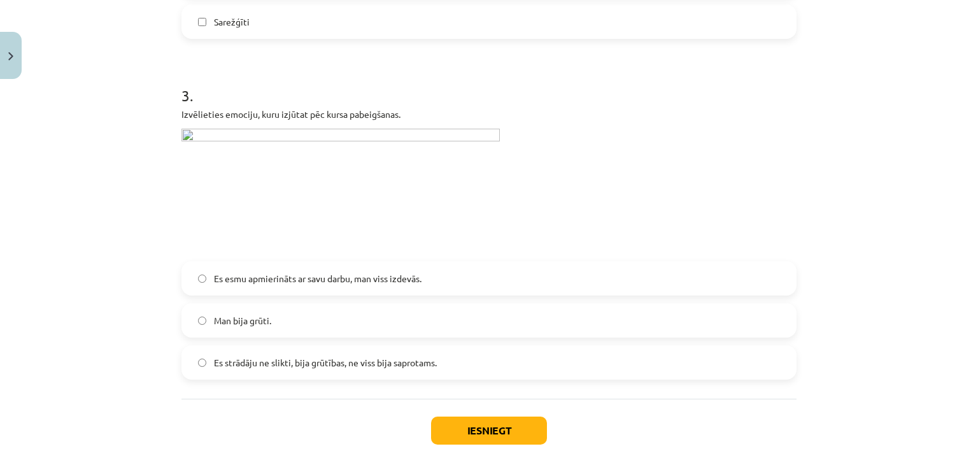
scroll to position [947, 0]
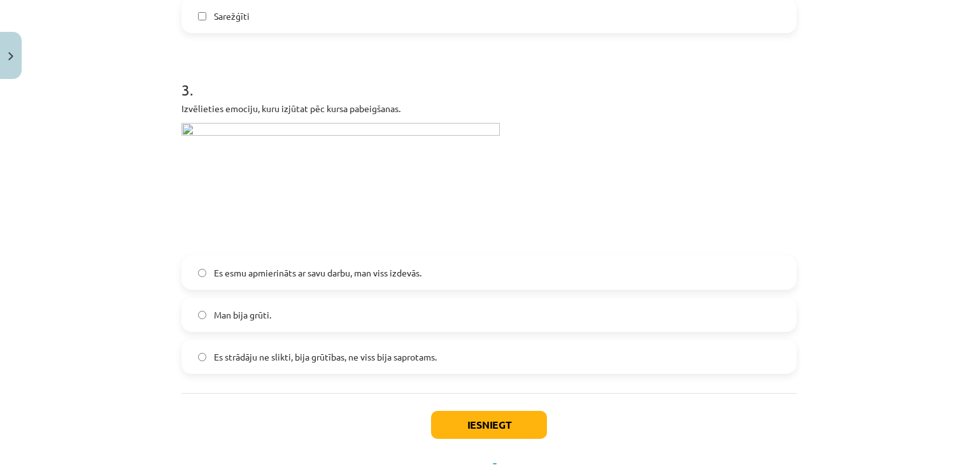
click at [271, 359] on span "Es strādāju ne slikti, bija grūtības, ne viss bija saprotams." at bounding box center [325, 356] width 223 height 13
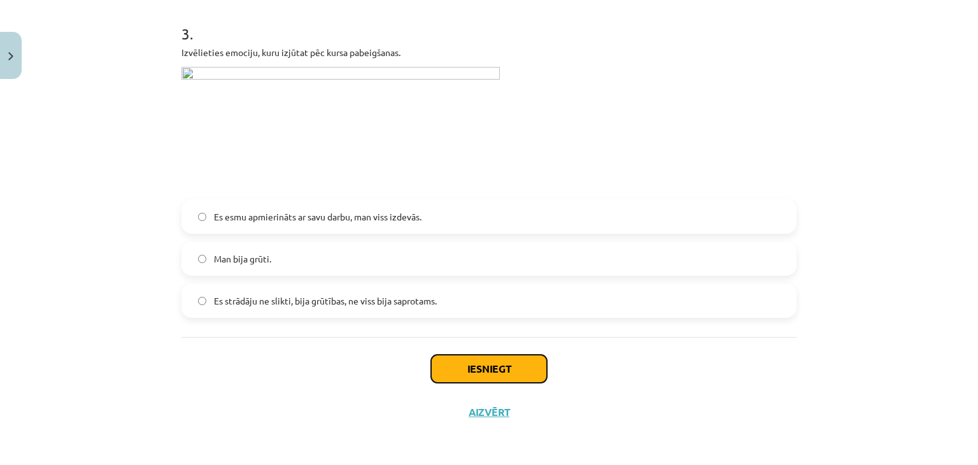
click at [449, 376] on button "Iesniegt" at bounding box center [489, 369] width 116 height 28
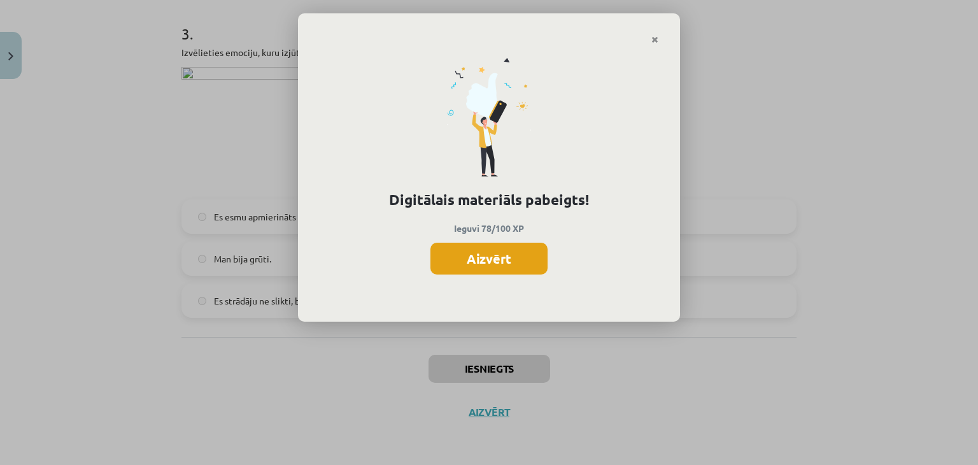
click at [516, 249] on button "Aizvērt" at bounding box center [488, 258] width 117 height 32
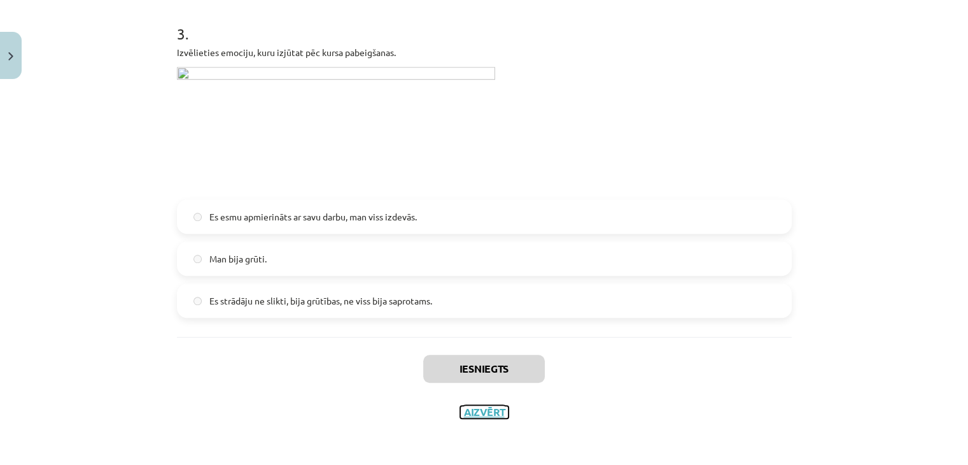
click at [487, 411] on button "Aizvērt" at bounding box center [484, 411] width 48 height 13
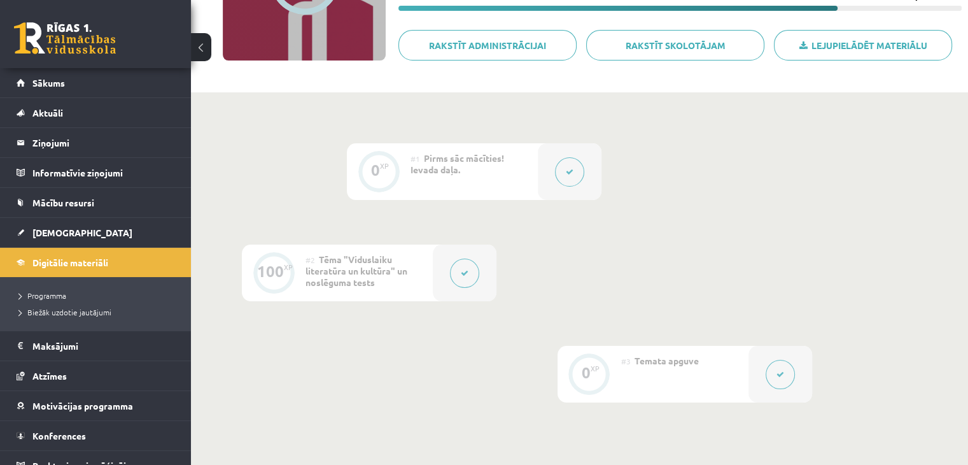
scroll to position [360, 0]
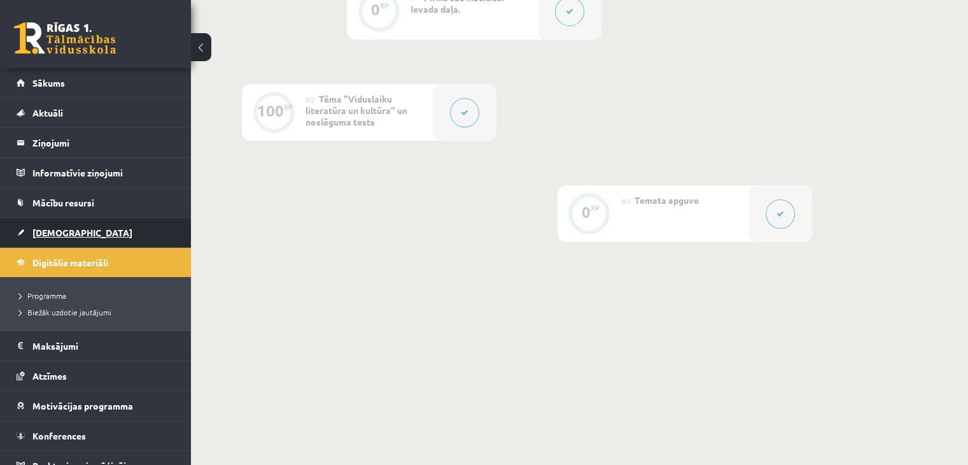
click at [83, 235] on link "[DEMOGRAPHIC_DATA]" at bounding box center [96, 232] width 158 height 29
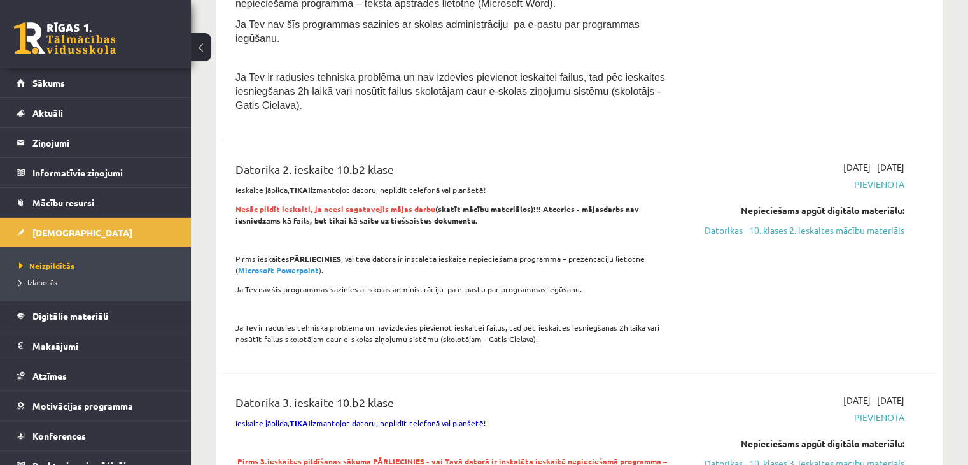
scroll to position [330, 0]
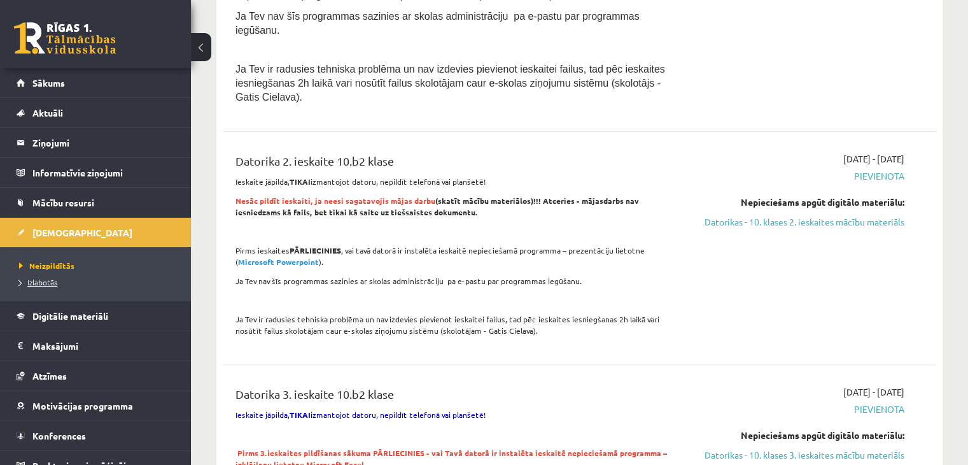
click at [33, 279] on span "Izlabotās" at bounding box center [38, 282] width 38 height 10
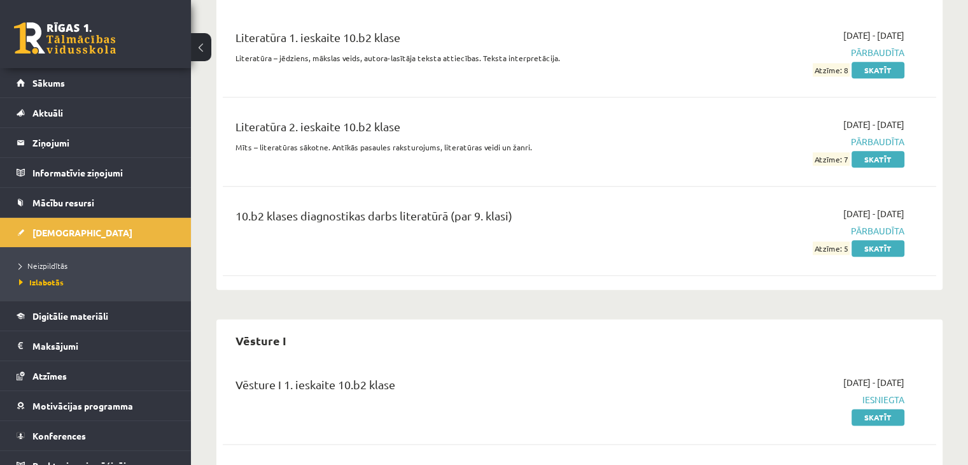
scroll to position [1604, 0]
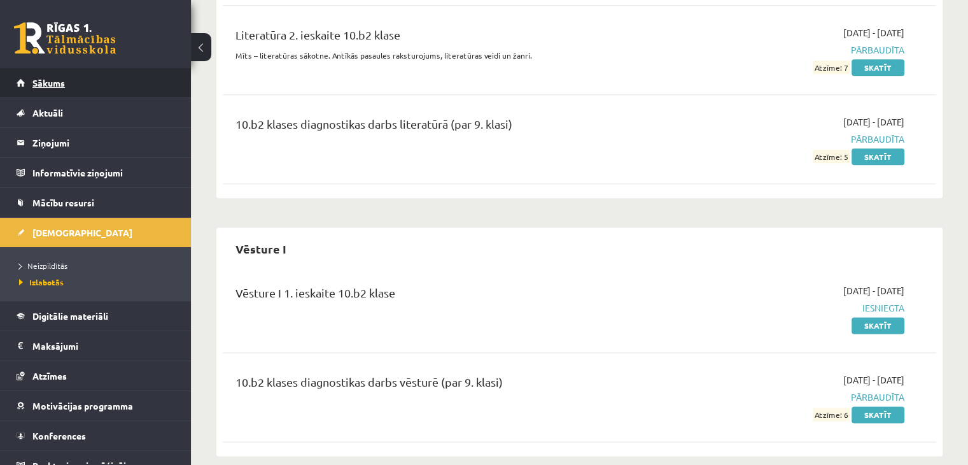
click at [135, 88] on link "Sākums" at bounding box center [96, 82] width 158 height 29
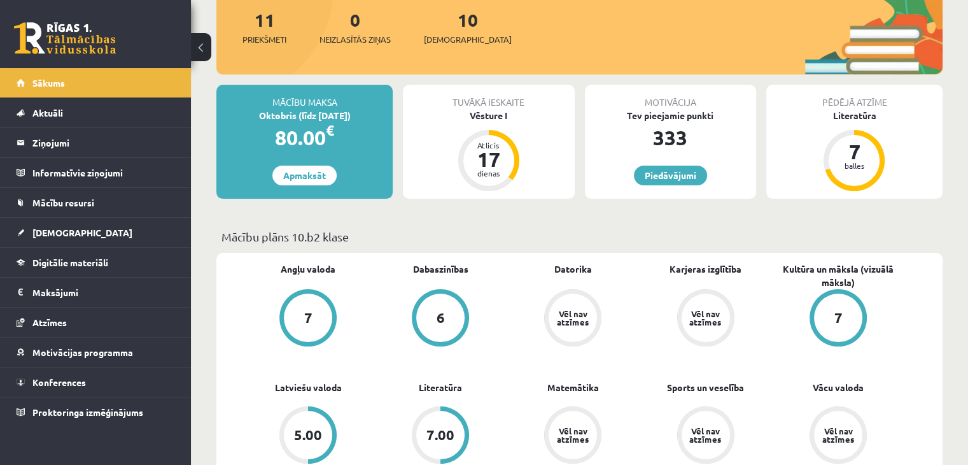
scroll to position [158, 0]
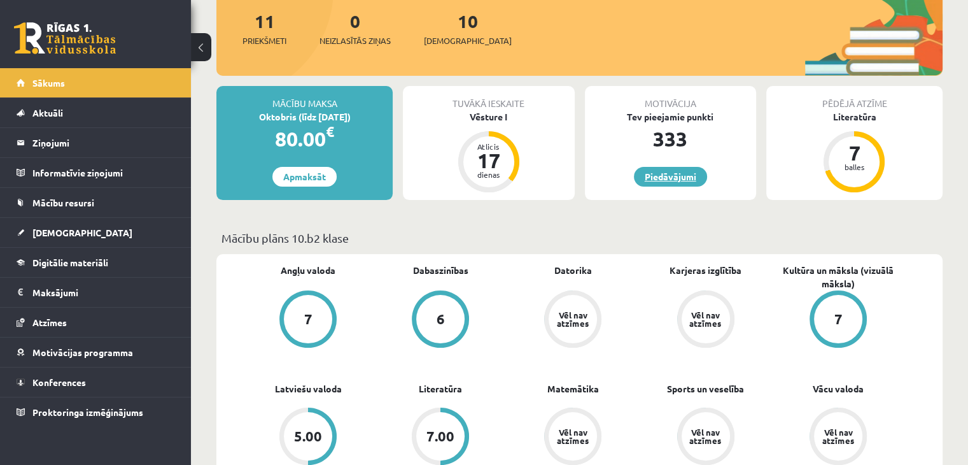
click at [685, 167] on link "Piedāvājumi" at bounding box center [670, 177] width 73 height 20
